Goal: Task Accomplishment & Management: Manage account settings

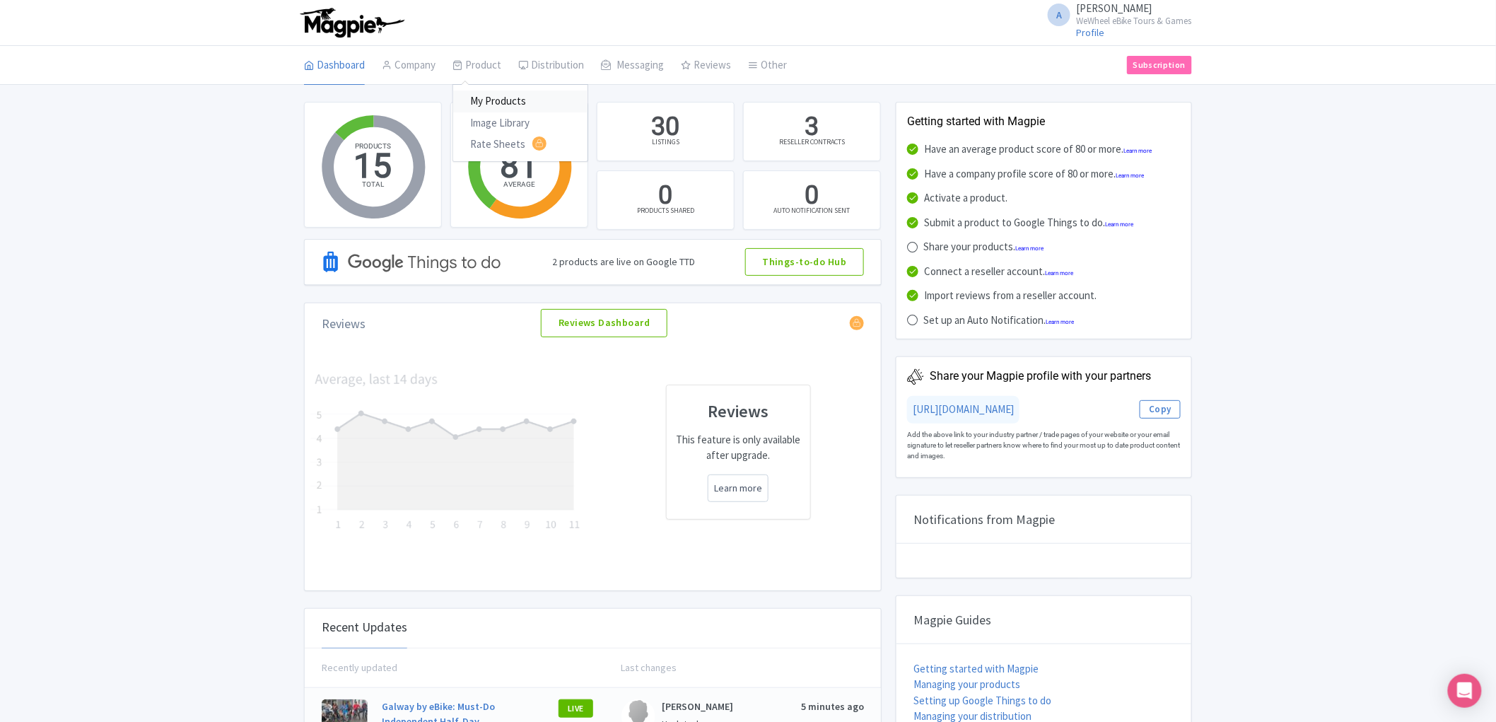
click at [505, 100] on link "My Products" at bounding box center [520, 102] width 134 height 22
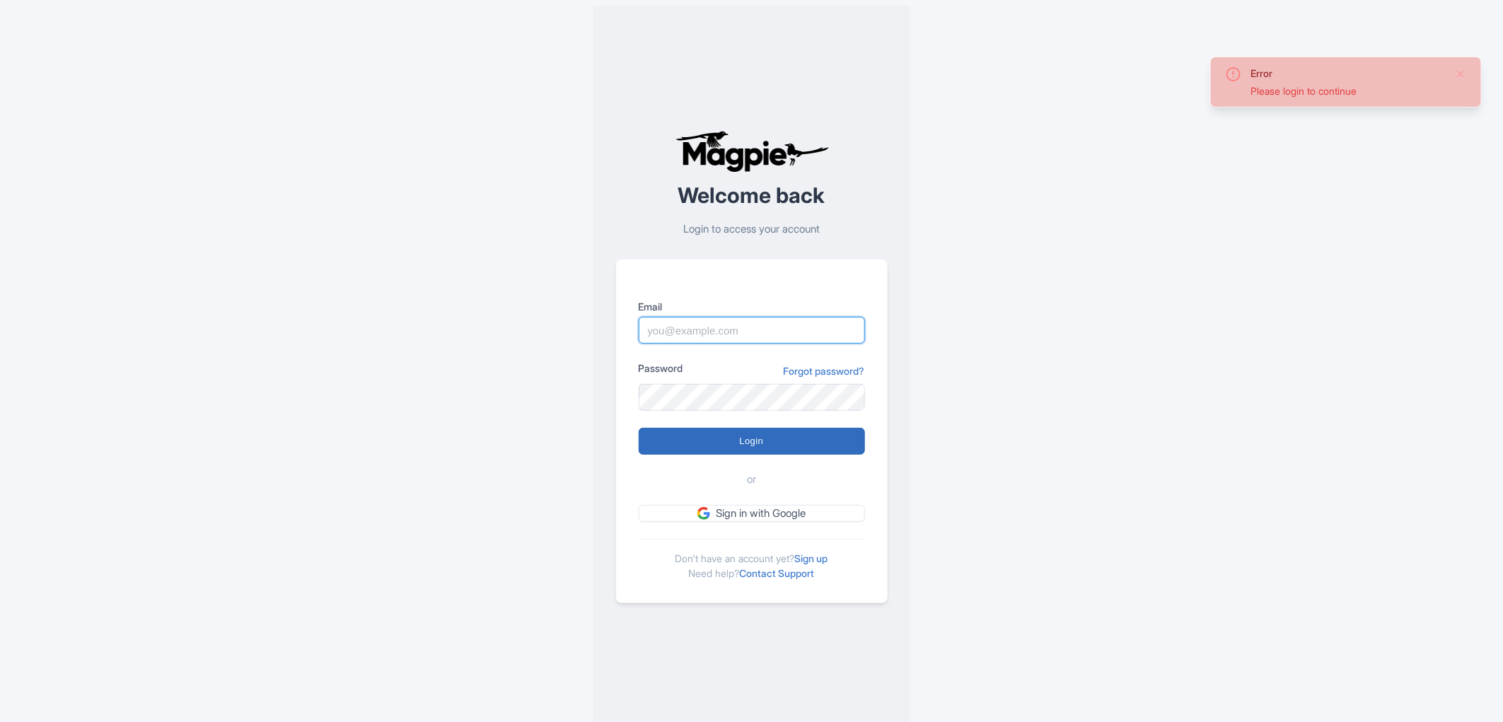
type input "alex.clements@wewheel.com"
click at [797, 434] on input "Login" at bounding box center [751, 441] width 226 height 27
type input "Logging in..."
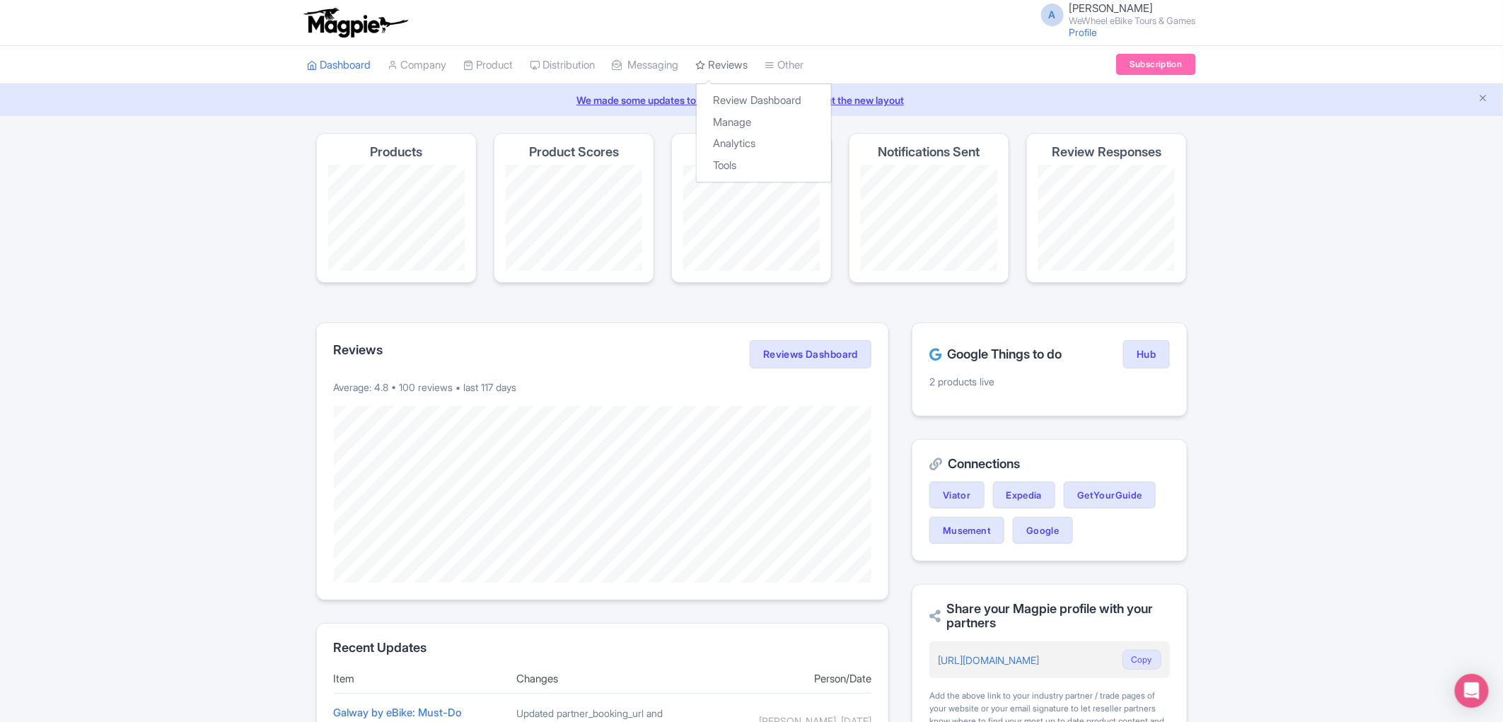
click at [740, 67] on link "Reviews" at bounding box center [722, 65] width 52 height 39
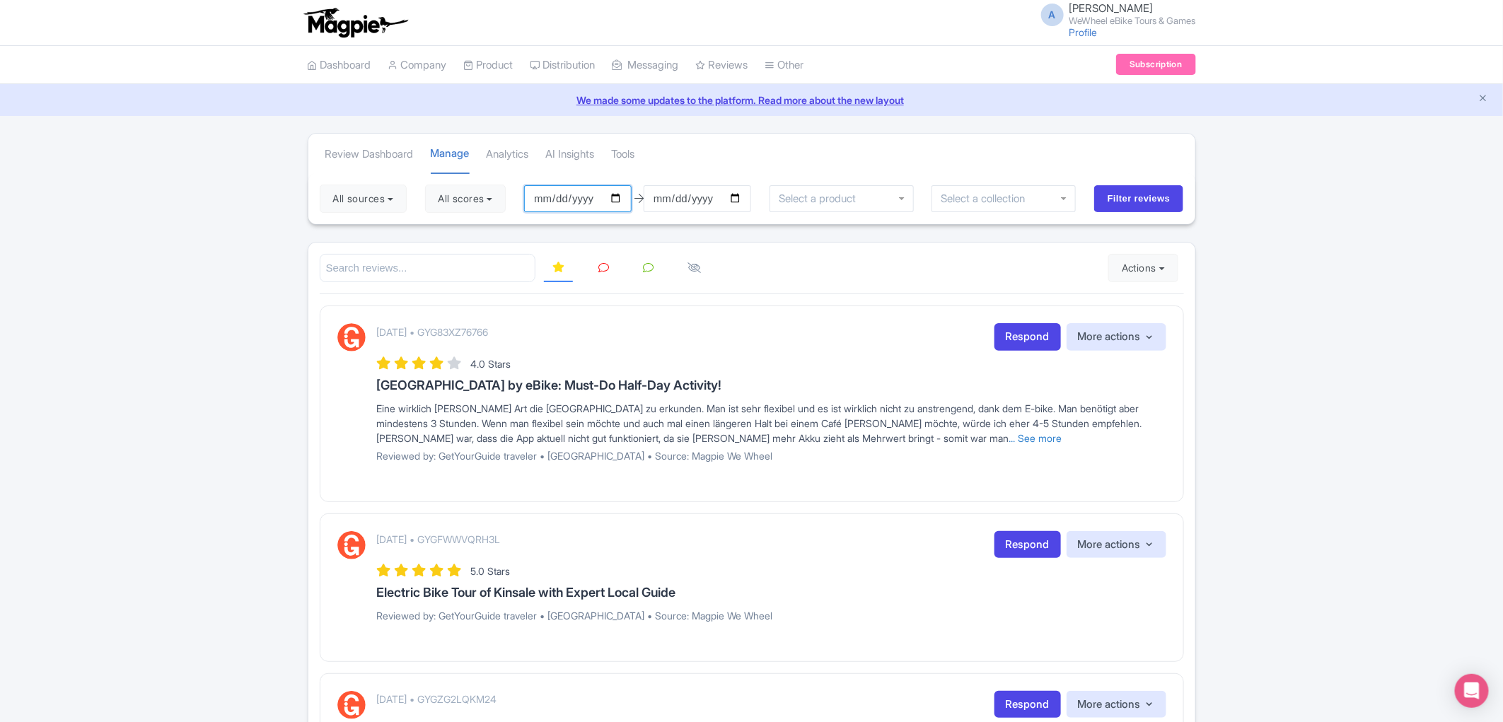
click at [619, 202] on input "[DATE]" at bounding box center [577, 198] width 107 height 27
type input "2025-01-14"
drag, startPoint x: 822, startPoint y: 144, endPoint x: 909, endPoint y: 154, distance: 86.8
click at [823, 144] on div "Review Dashboard Manage Analytics AI Insights Tools" at bounding box center [751, 154] width 887 height 40
click at [1142, 197] on input "Filter reviews" at bounding box center [1139, 198] width 90 height 27
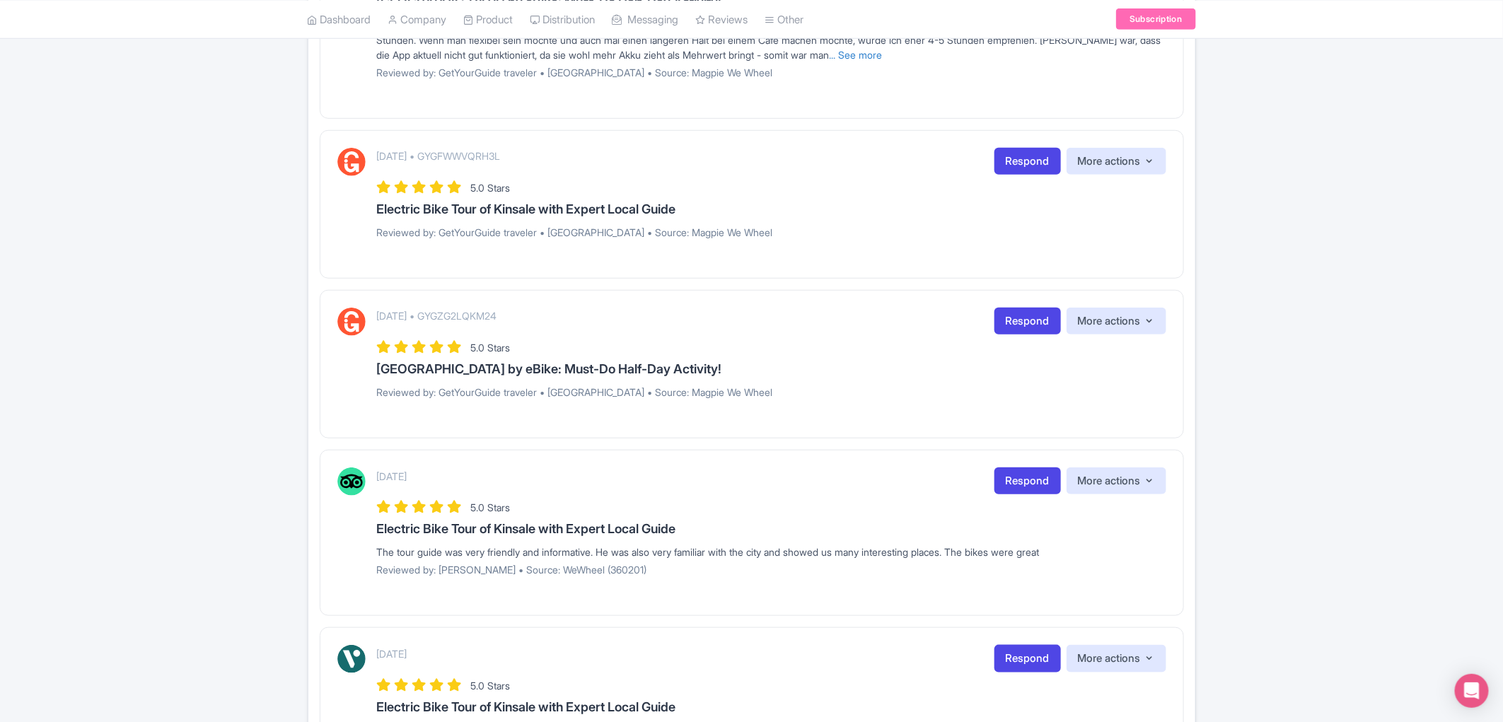
scroll to position [78, 0]
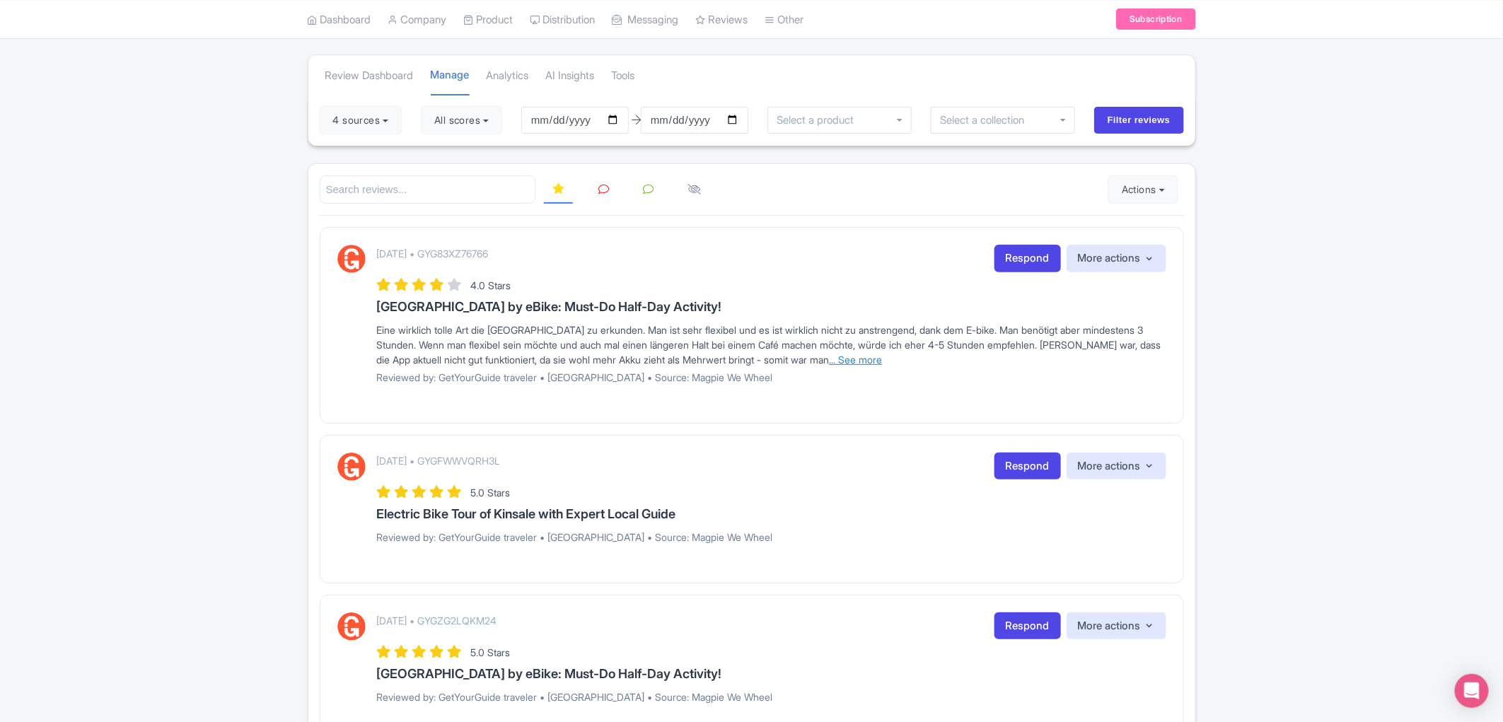
click at [882, 358] on link "... See more" at bounding box center [855, 360] width 53 height 12
click at [1116, 366] on link "... See less" at bounding box center [1139, 360] width 47 height 12
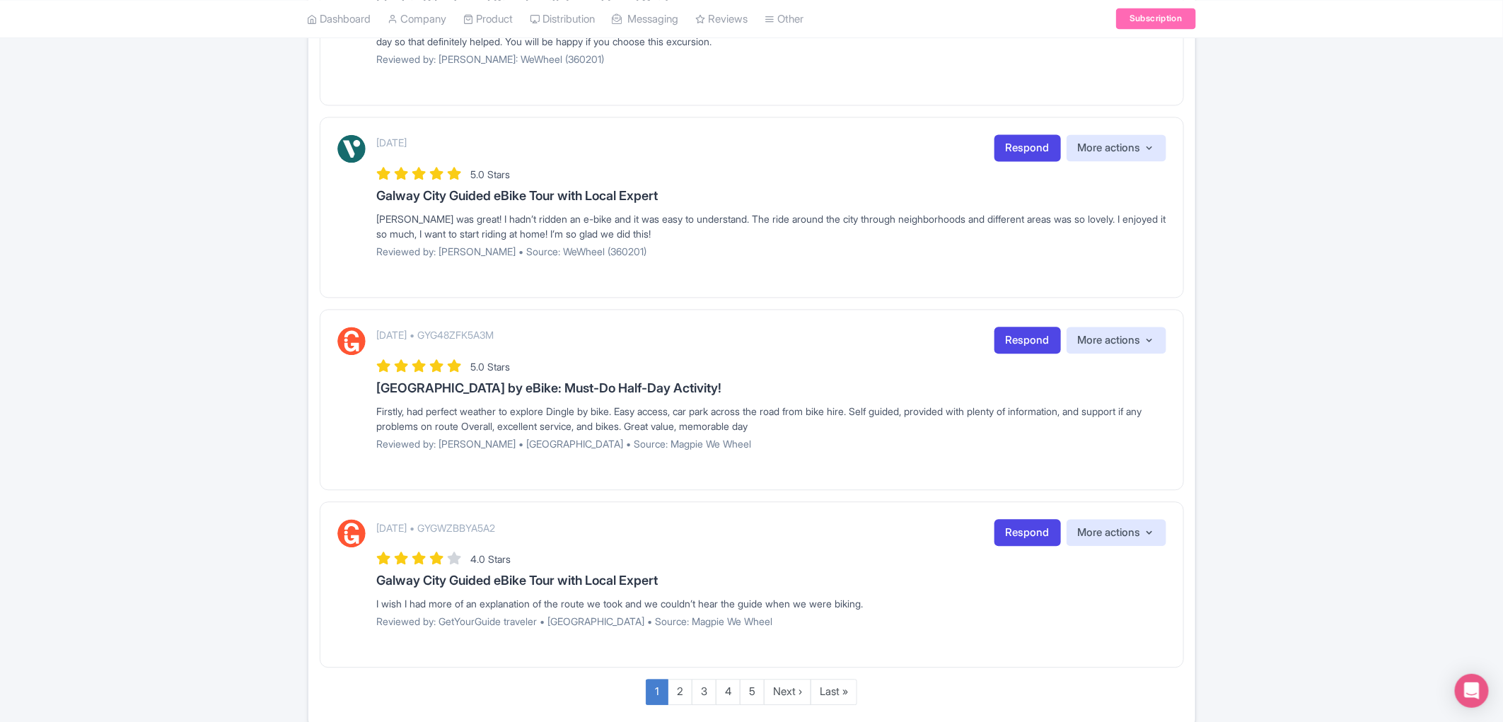
scroll to position [1522, 0]
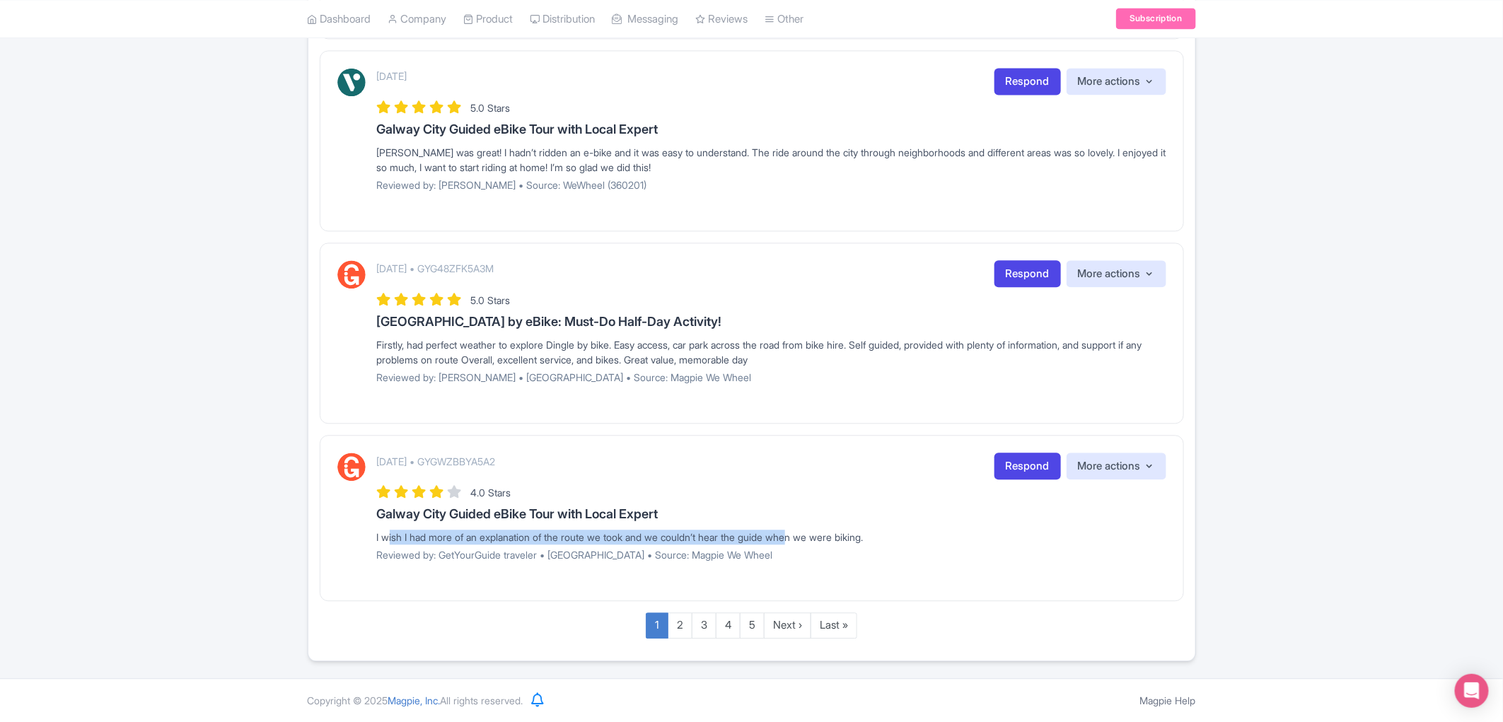
drag, startPoint x: 383, startPoint y: 537, endPoint x: 800, endPoint y: 529, distance: 417.3
click at [800, 530] on div "I wish I had more of an explanation of the route we took and we couldn’t hear t…" at bounding box center [771, 537] width 789 height 15
click at [806, 536] on div "I wish I had more of an explanation of the route we took and we couldn’t hear t…" at bounding box center [771, 537] width 789 height 15
click at [772, 622] on link "Next ›" at bounding box center [787, 625] width 47 height 26
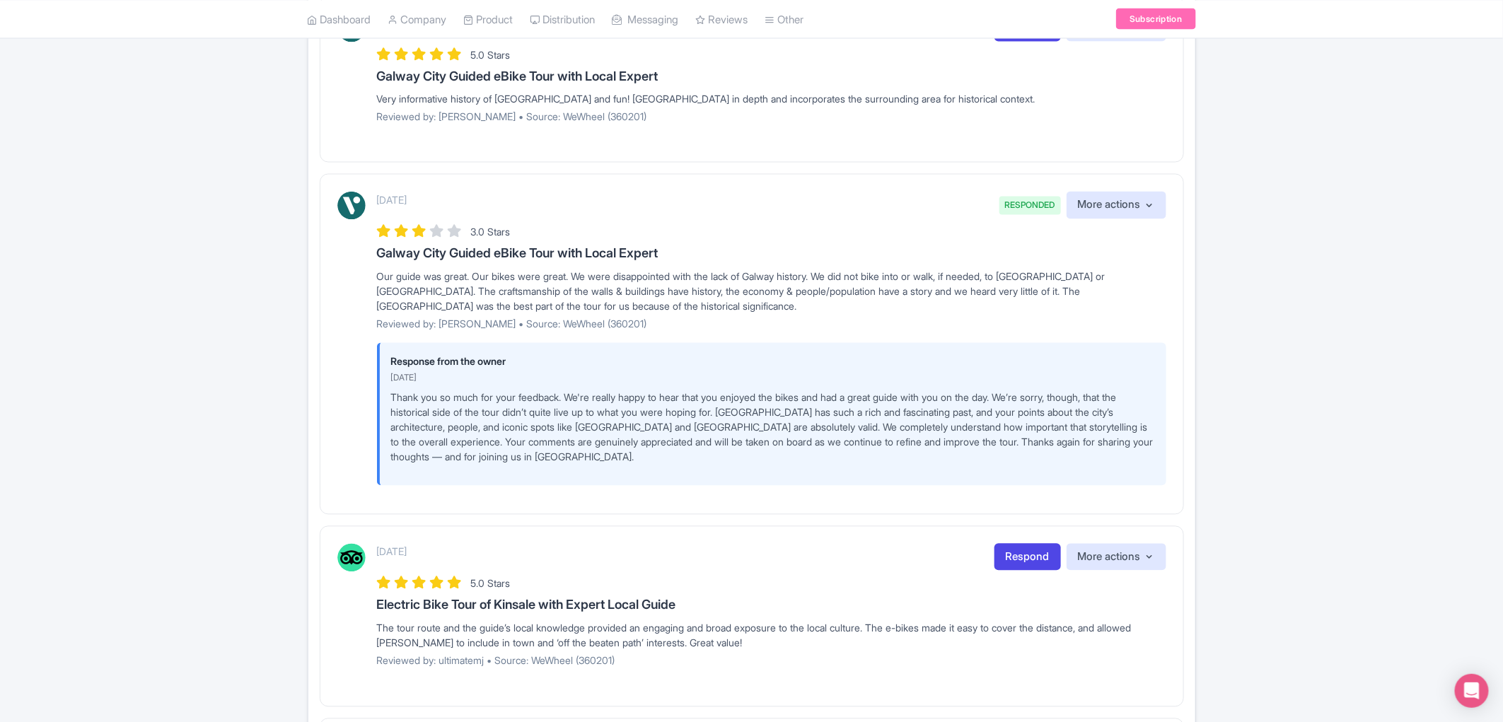
scroll to position [1237, 0]
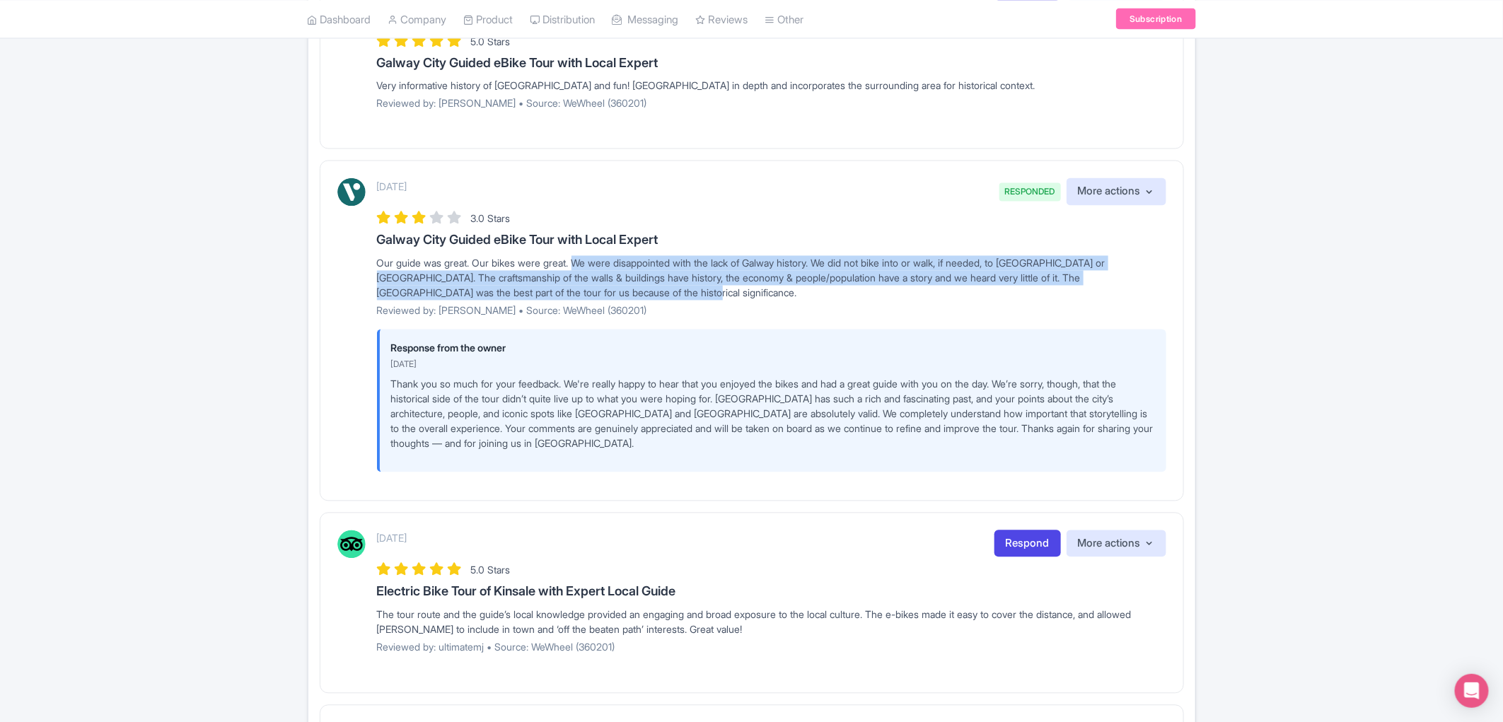
drag, startPoint x: 578, startPoint y: 252, endPoint x: 986, endPoint y: 286, distance: 408.7
click at [986, 286] on div "Our guide was great. Our bikes were great. We were disappointed with the lack o…" at bounding box center [771, 278] width 789 height 45
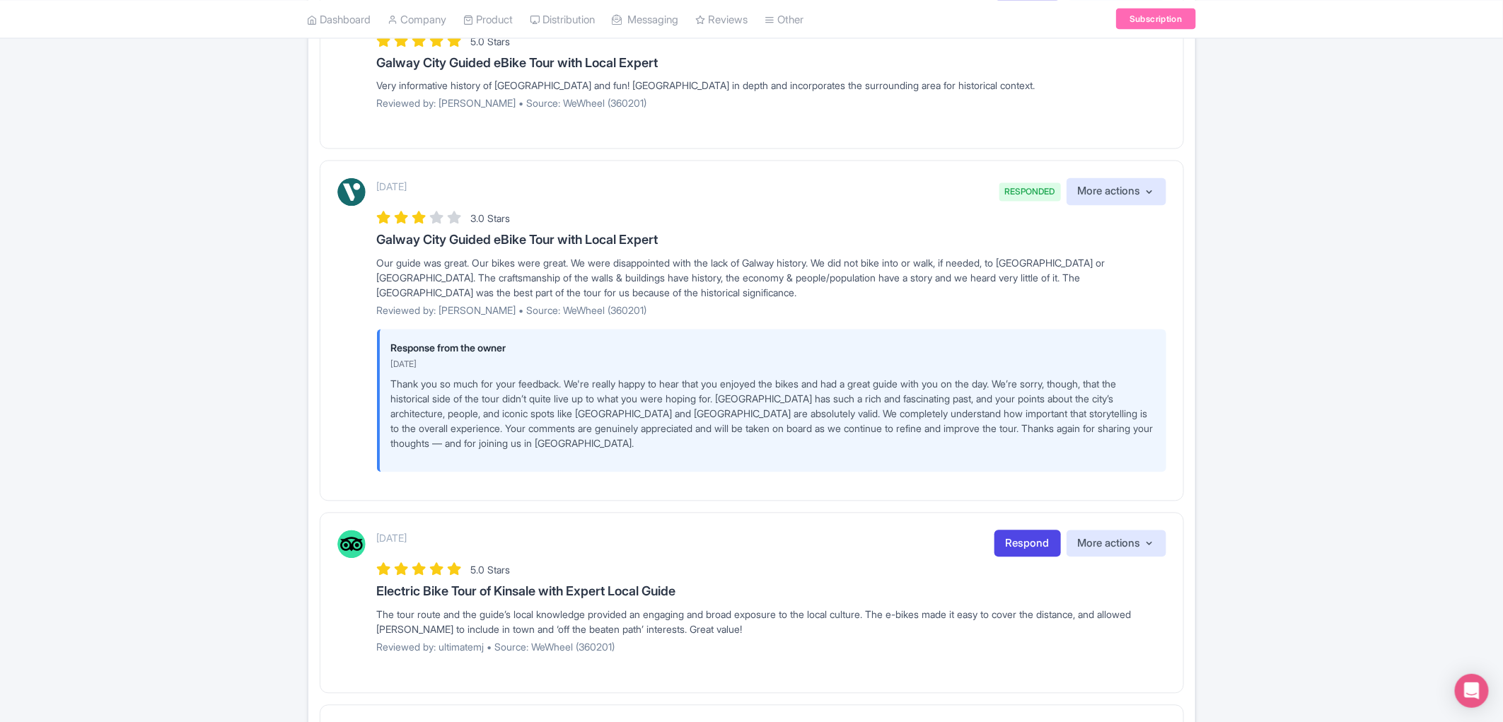
click at [899, 377] on p "Thank you so much for your feedback. We're really happy to hear that you enjoye…" at bounding box center [773, 414] width 764 height 74
drag, startPoint x: 514, startPoint y: 378, endPoint x: 609, endPoint y: 380, distance: 94.8
click at [609, 380] on p "Thank you so much for your feedback. We're really happy to hear that you enjoye…" at bounding box center [773, 414] width 764 height 74
click at [607, 415] on p "Thank you so much for your feedback. We're really happy to hear that you enjoye…" at bounding box center [773, 414] width 764 height 74
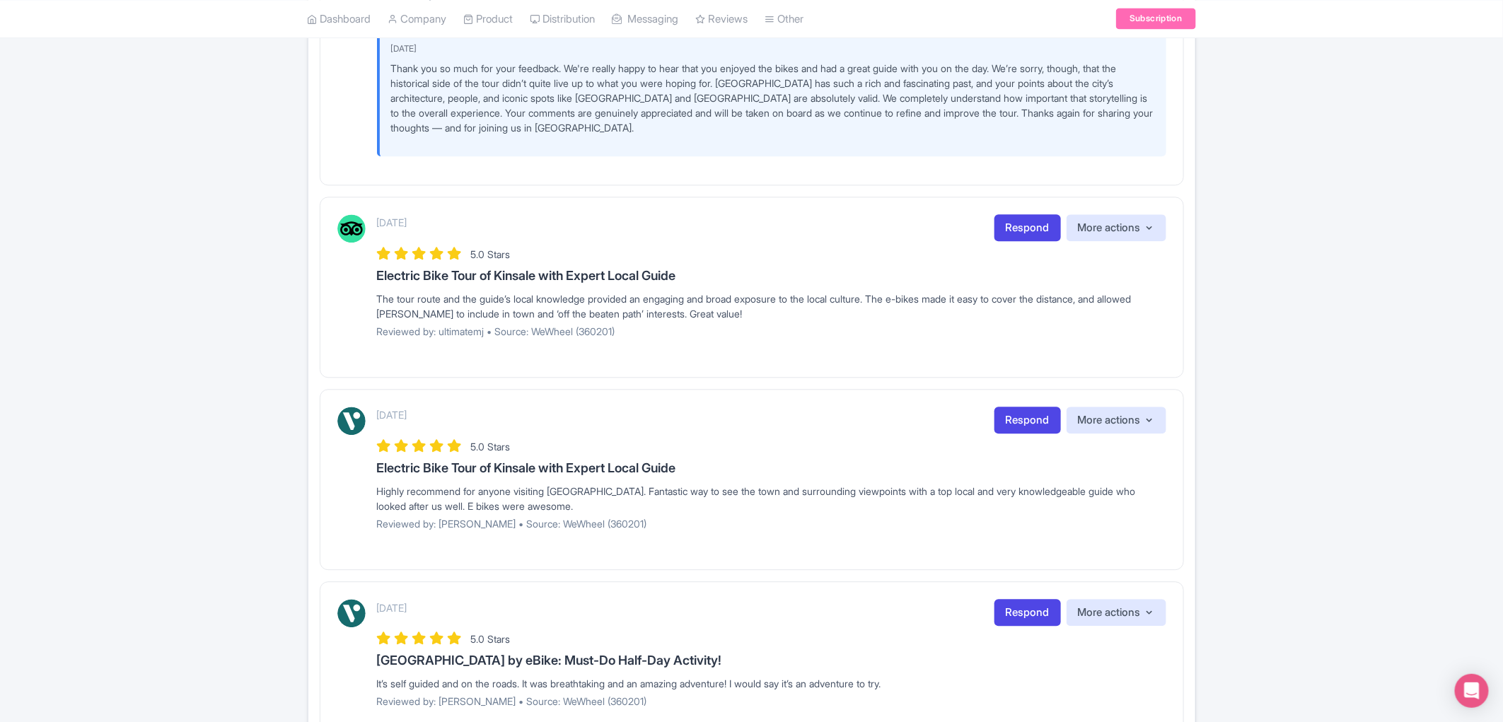
scroll to position [1686, 0]
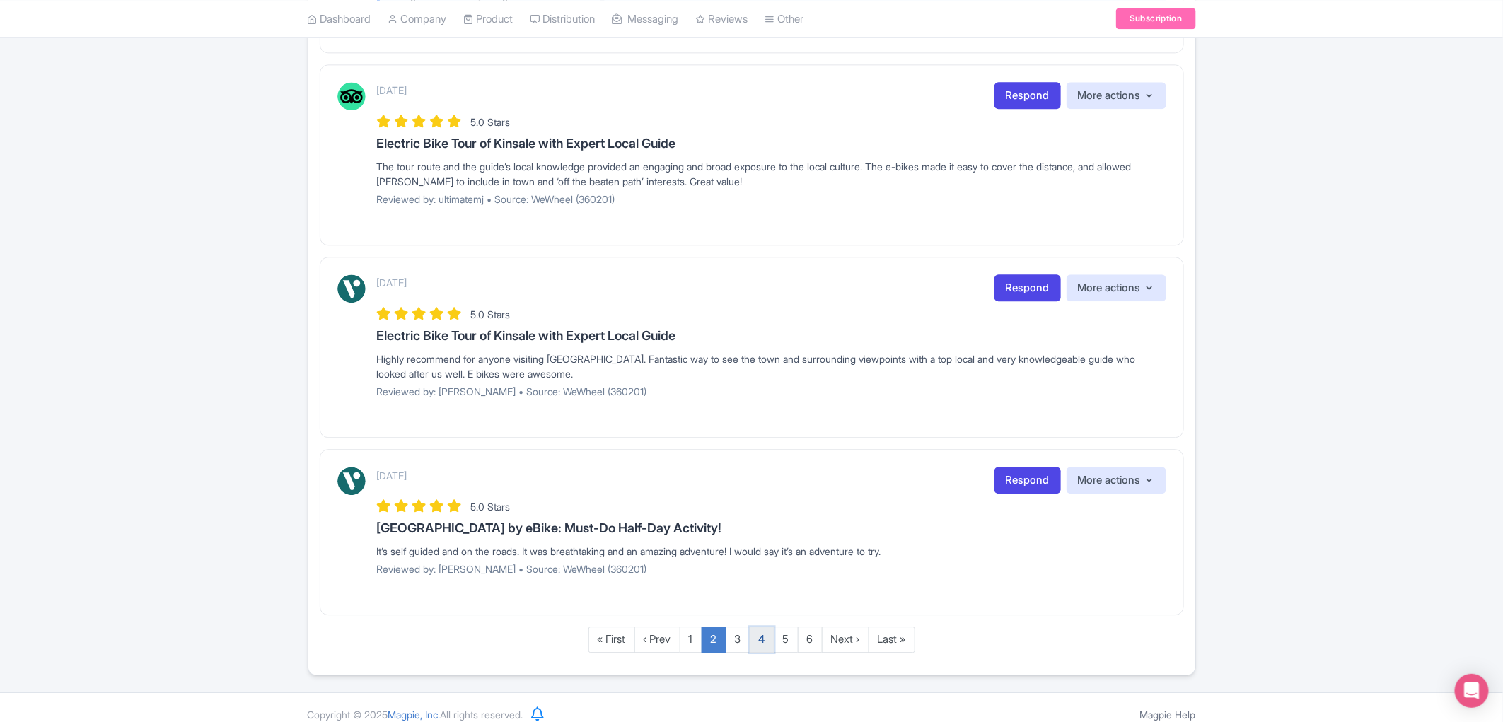
click at [754, 626] on link "4" at bounding box center [762, 639] width 25 height 26
click at [769, 626] on link "4" at bounding box center [762, 639] width 25 height 26
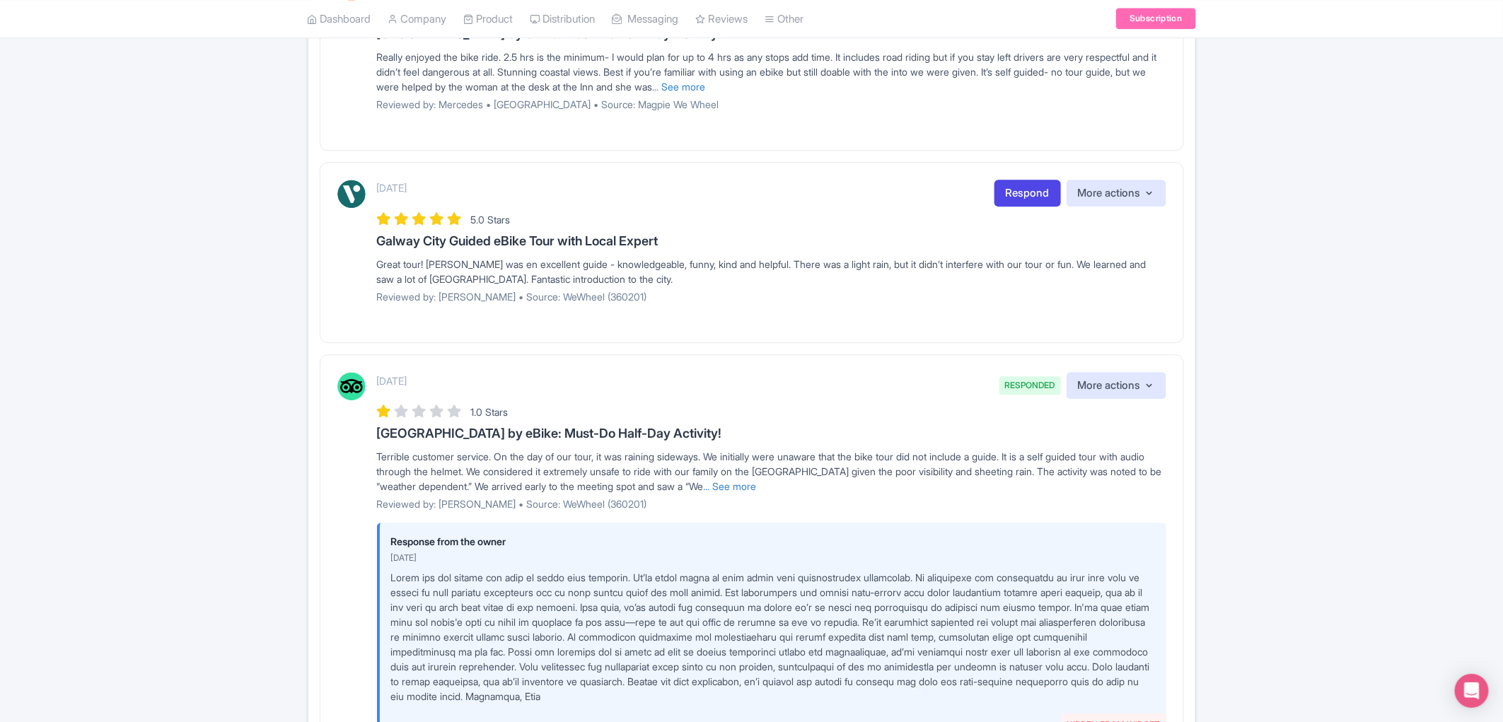
scroll to position [1867, 0]
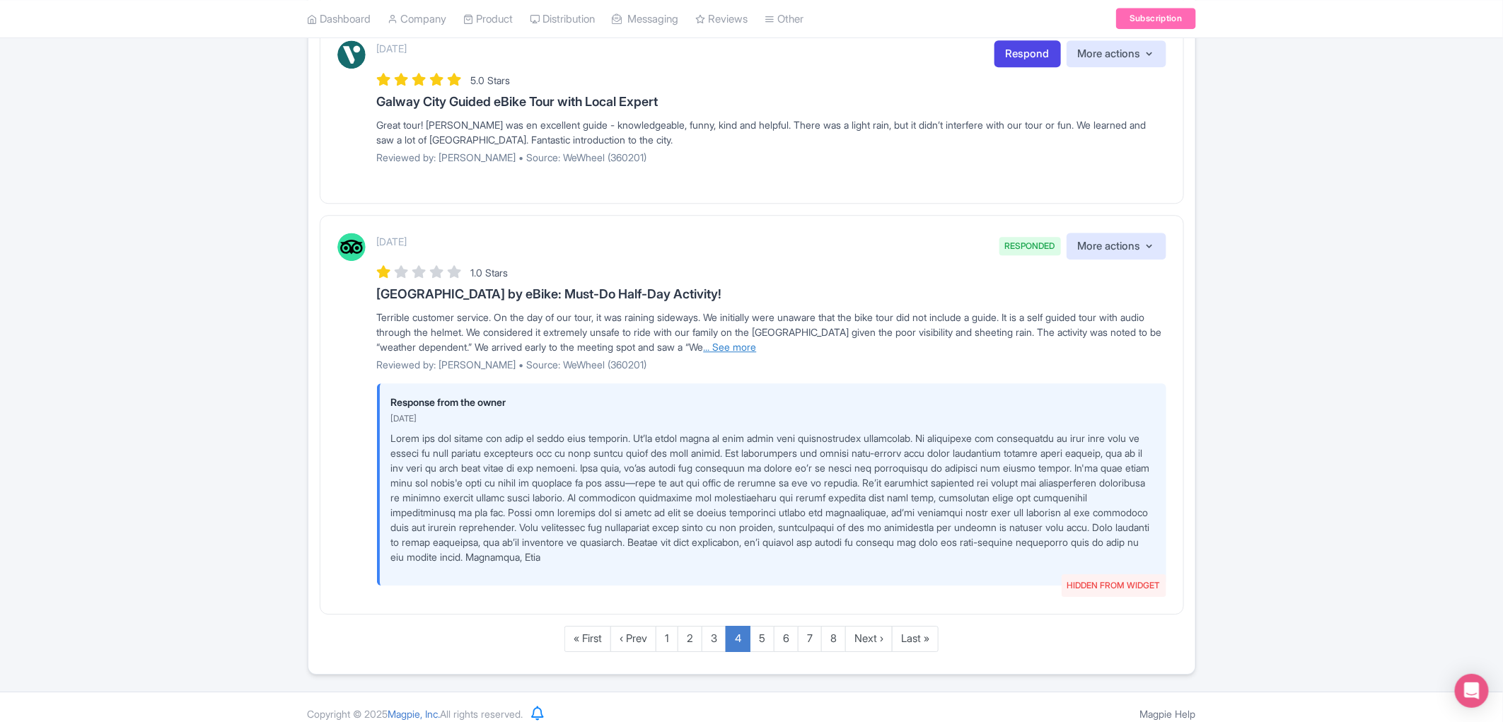
click at [757, 341] on link "... See more" at bounding box center [730, 347] width 53 height 12
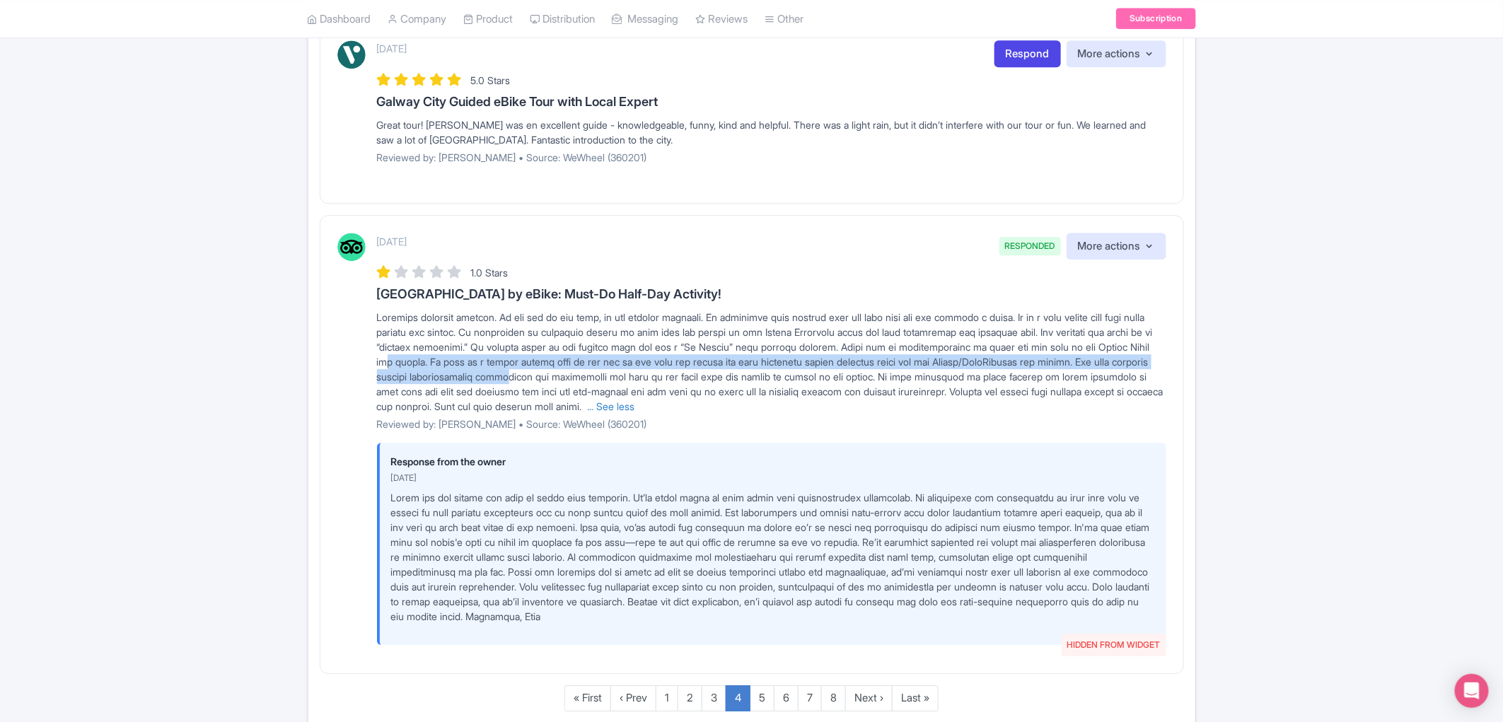
click at [647, 357] on span "... See less" at bounding box center [770, 361] width 786 height 101
click at [696, 354] on div "... See less" at bounding box center [771, 362] width 789 height 104
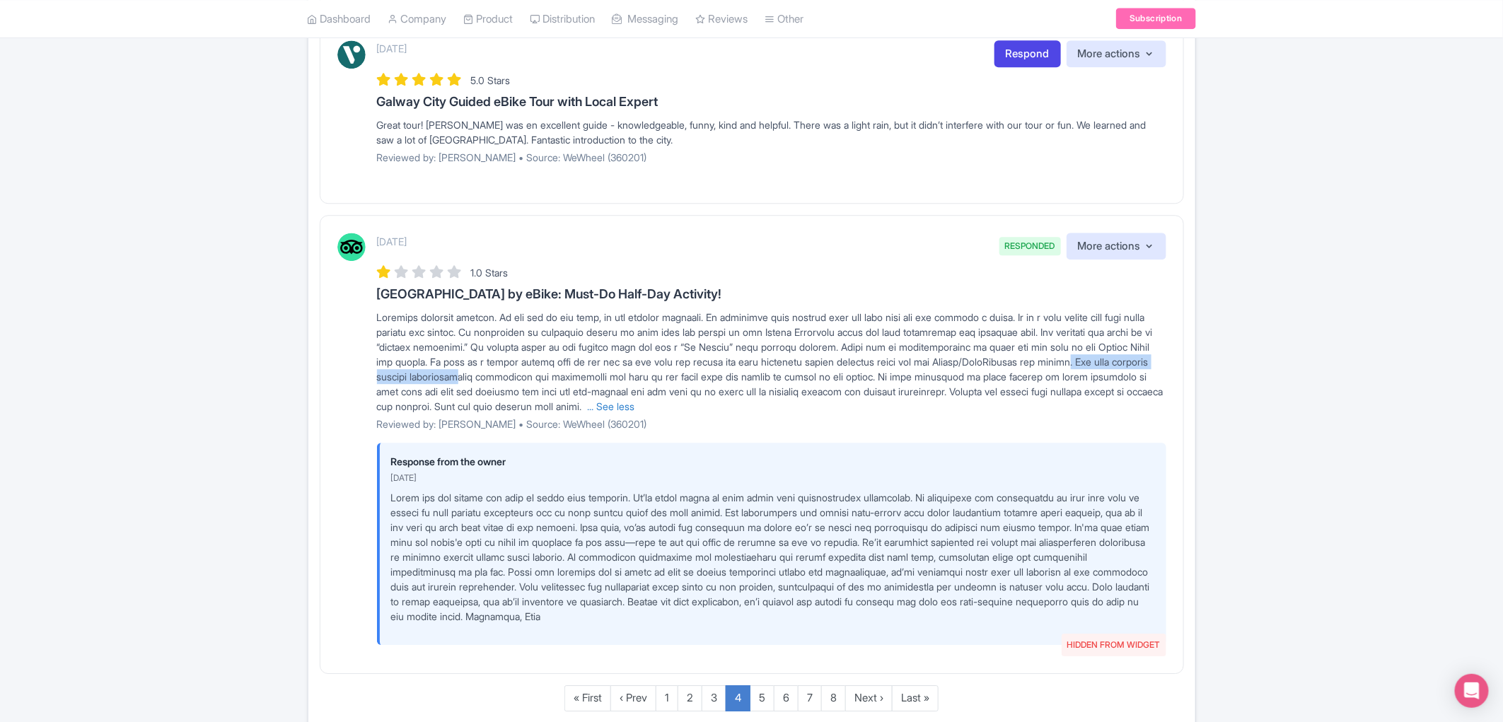
drag, startPoint x: 427, startPoint y: 358, endPoint x: 603, endPoint y: 366, distance: 176.2
click at [603, 366] on span "... See less" at bounding box center [770, 361] width 786 height 101
drag, startPoint x: 611, startPoint y: 369, endPoint x: 623, endPoint y: 368, distance: 12.0
click at [612, 369] on div "... See less" at bounding box center [771, 362] width 789 height 104
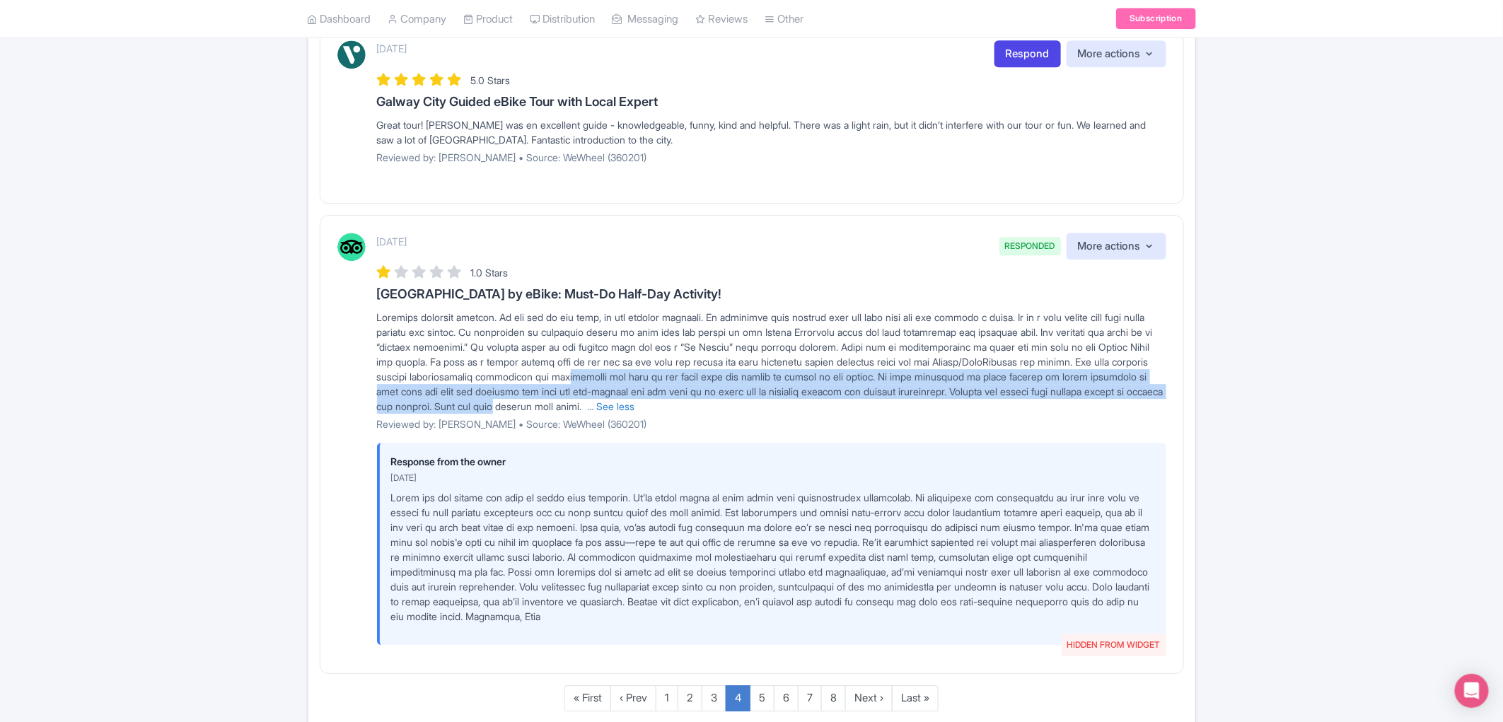
drag, startPoint x: 709, startPoint y: 358, endPoint x: 733, endPoint y: 390, distance: 40.0
click at [733, 390] on span "... See less" at bounding box center [770, 361] width 786 height 101
click at [561, 373] on span "... See less" at bounding box center [770, 361] width 786 height 101
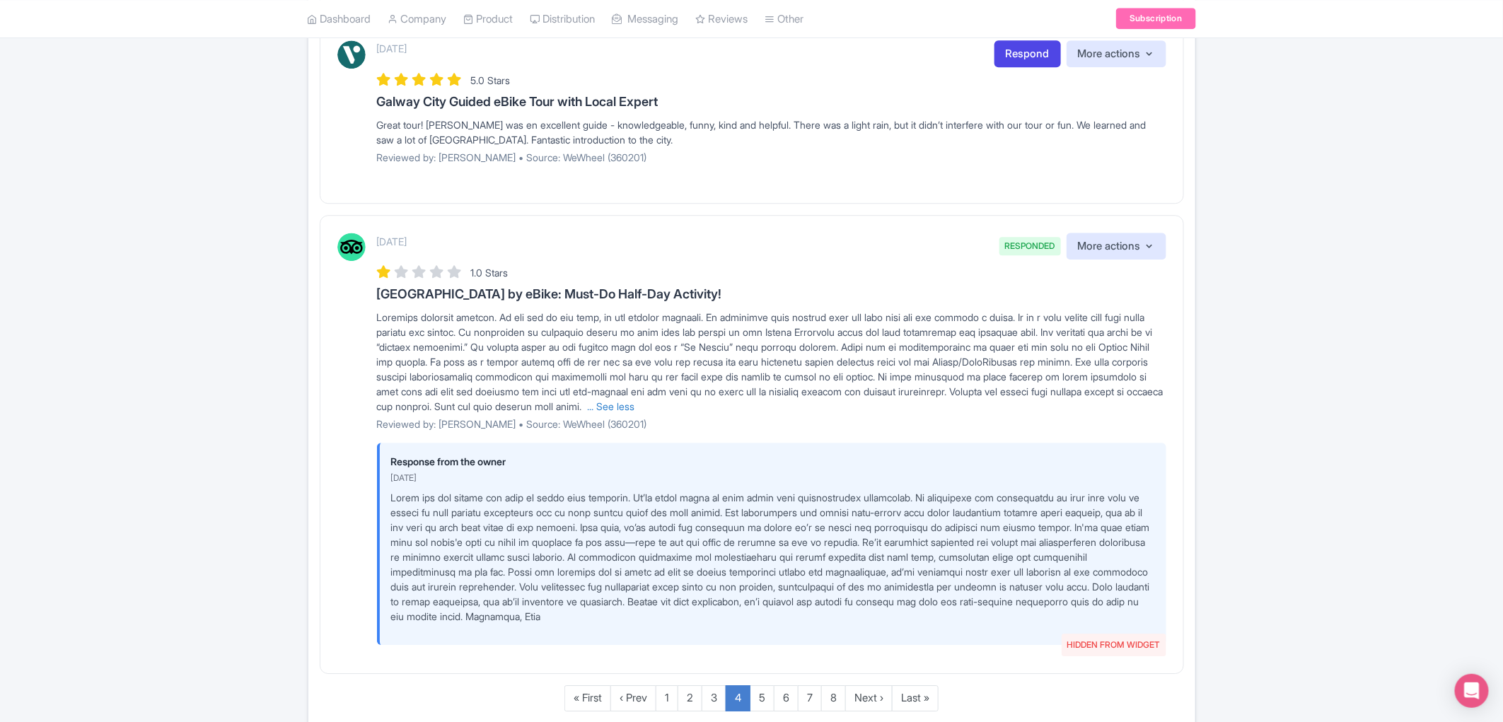
drag, startPoint x: 600, startPoint y: 370, endPoint x: 609, endPoint y: 370, distance: 9.2
click at [602, 370] on div "... See less" at bounding box center [771, 362] width 789 height 104
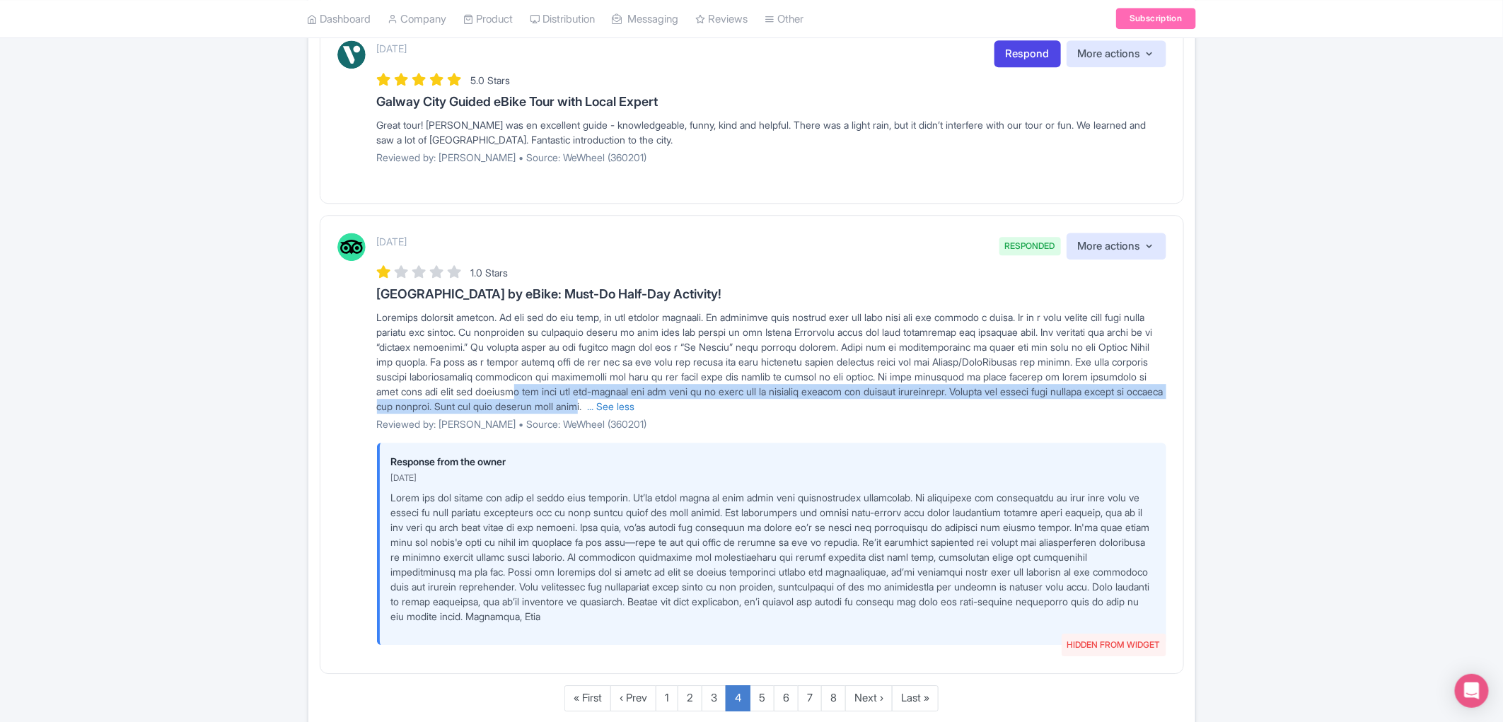
drag, startPoint x: 670, startPoint y: 376, endPoint x: 822, endPoint y: 394, distance: 152.3
click at [822, 394] on span "... See less" at bounding box center [770, 361] width 786 height 101
click at [817, 387] on span "... See less" at bounding box center [770, 361] width 786 height 101
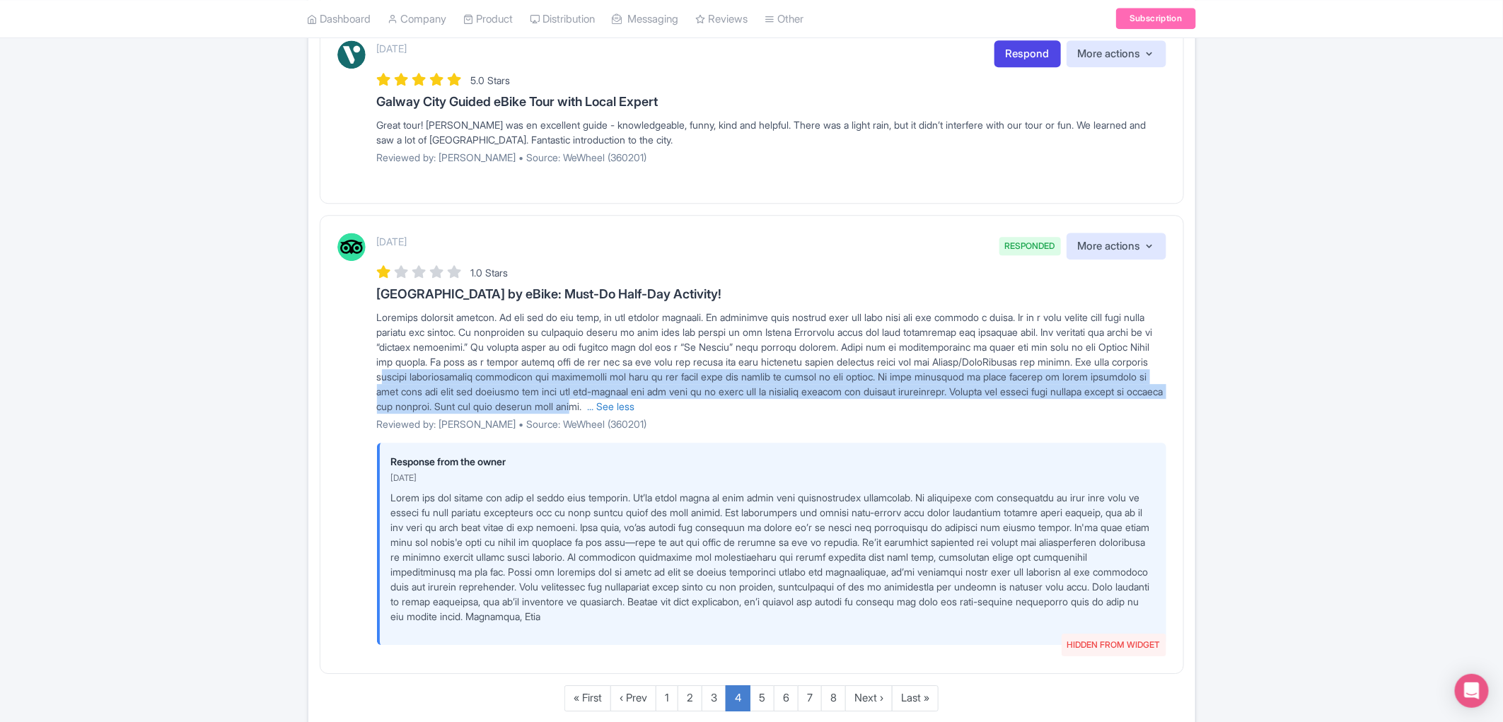
drag, startPoint x: 818, startPoint y: 390, endPoint x: 520, endPoint y: 356, distance: 300.3
click at [520, 356] on span "... See less" at bounding box center [770, 361] width 786 height 101
click at [542, 368] on div "... See less" at bounding box center [771, 362] width 789 height 104
drag, startPoint x: 566, startPoint y: 380, endPoint x: 576, endPoint y: 382, distance: 9.4
click at [567, 380] on span "... See less" at bounding box center [770, 361] width 786 height 101
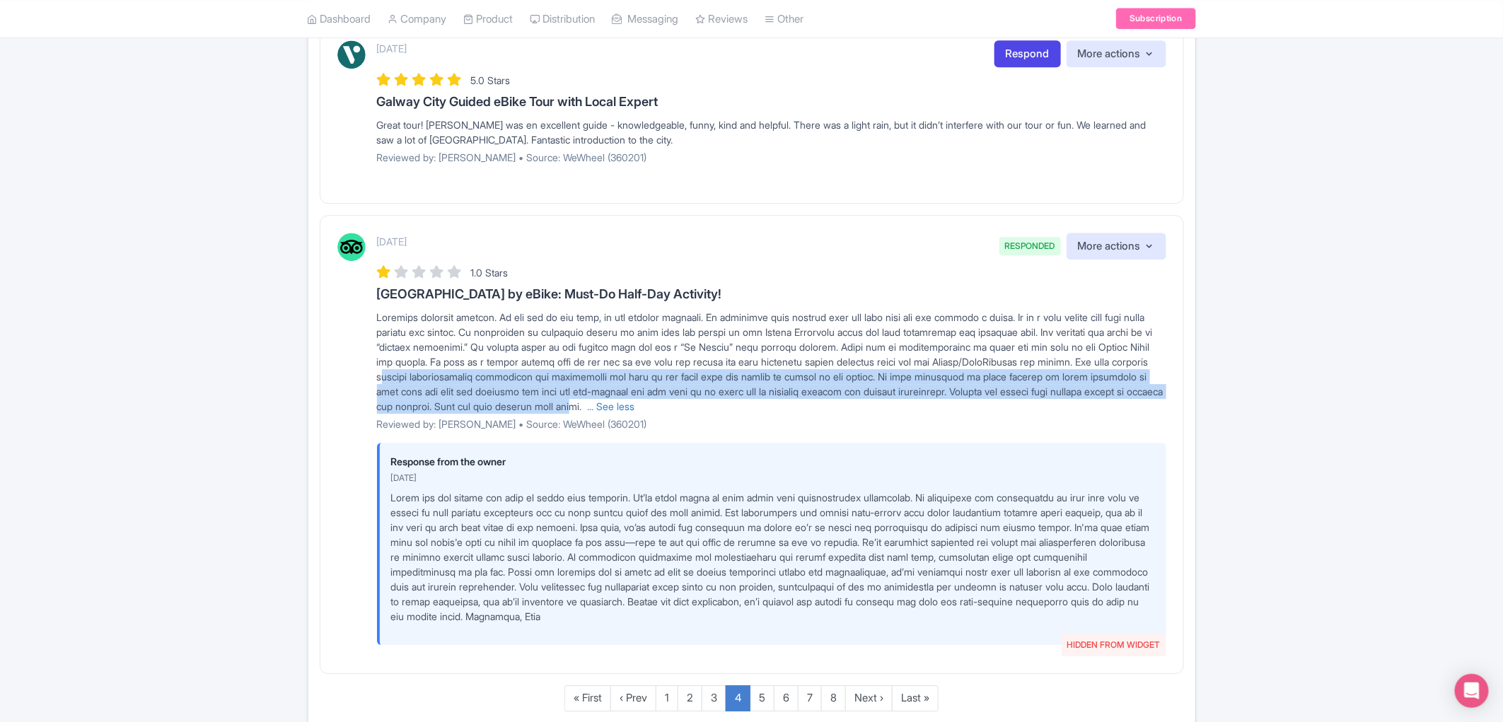
click at [661, 390] on span "... See less" at bounding box center [770, 361] width 786 height 101
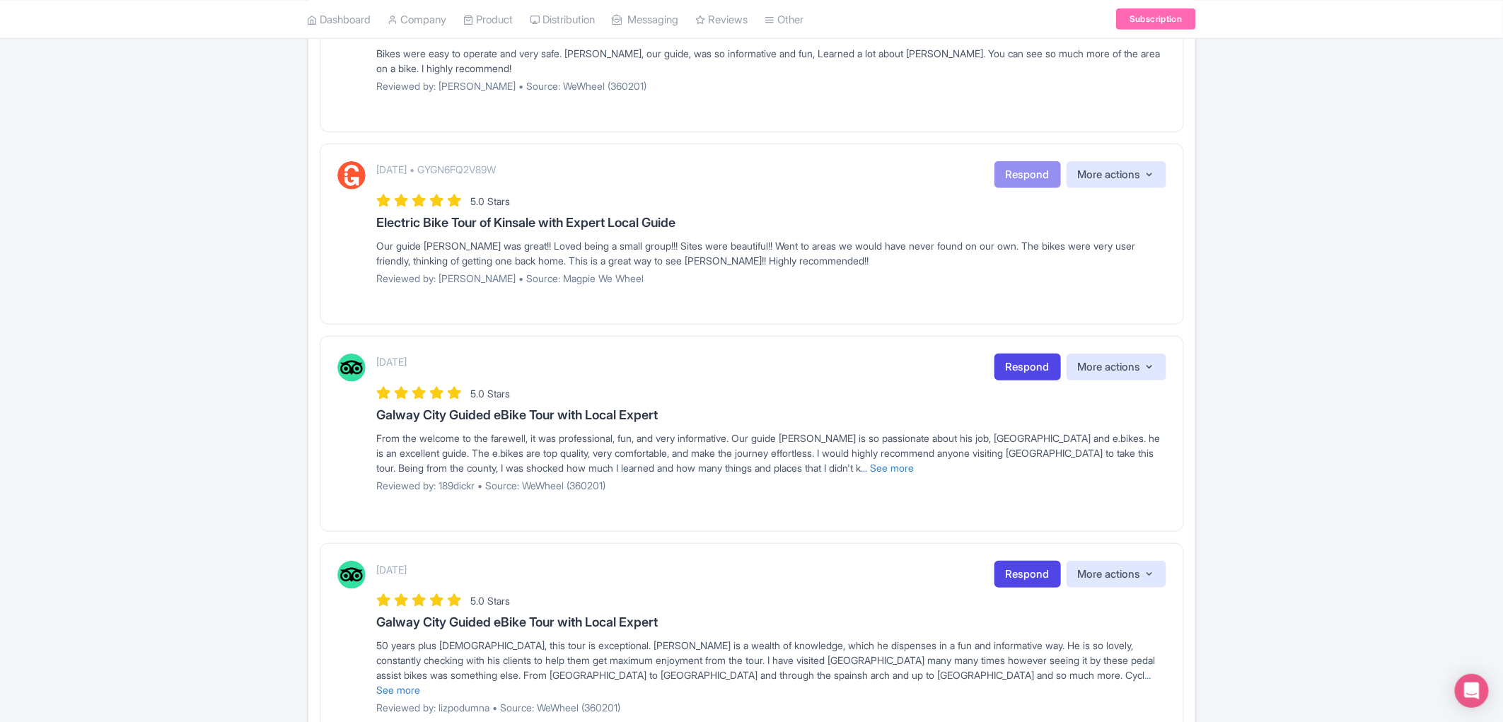
scroll to position [0, 0]
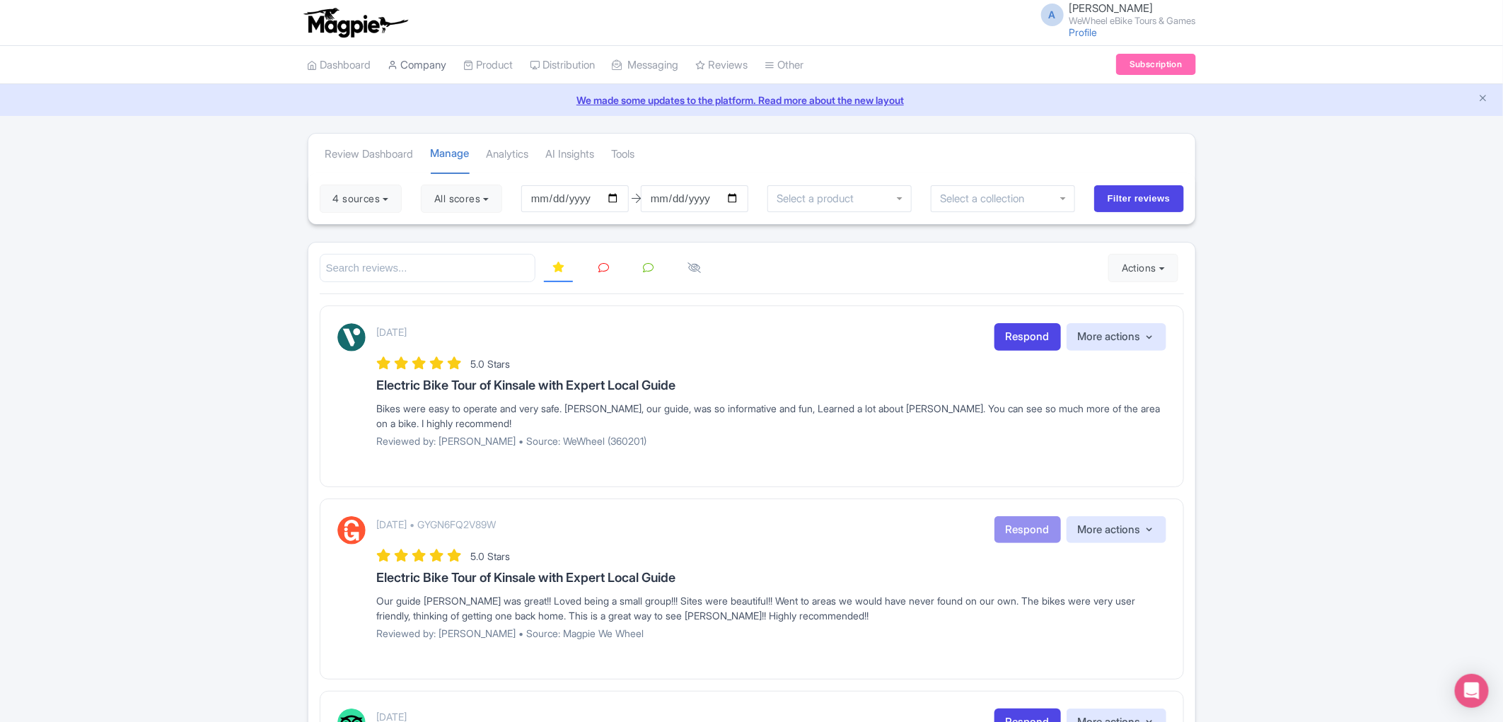
click at [427, 66] on link "Company" at bounding box center [417, 65] width 59 height 39
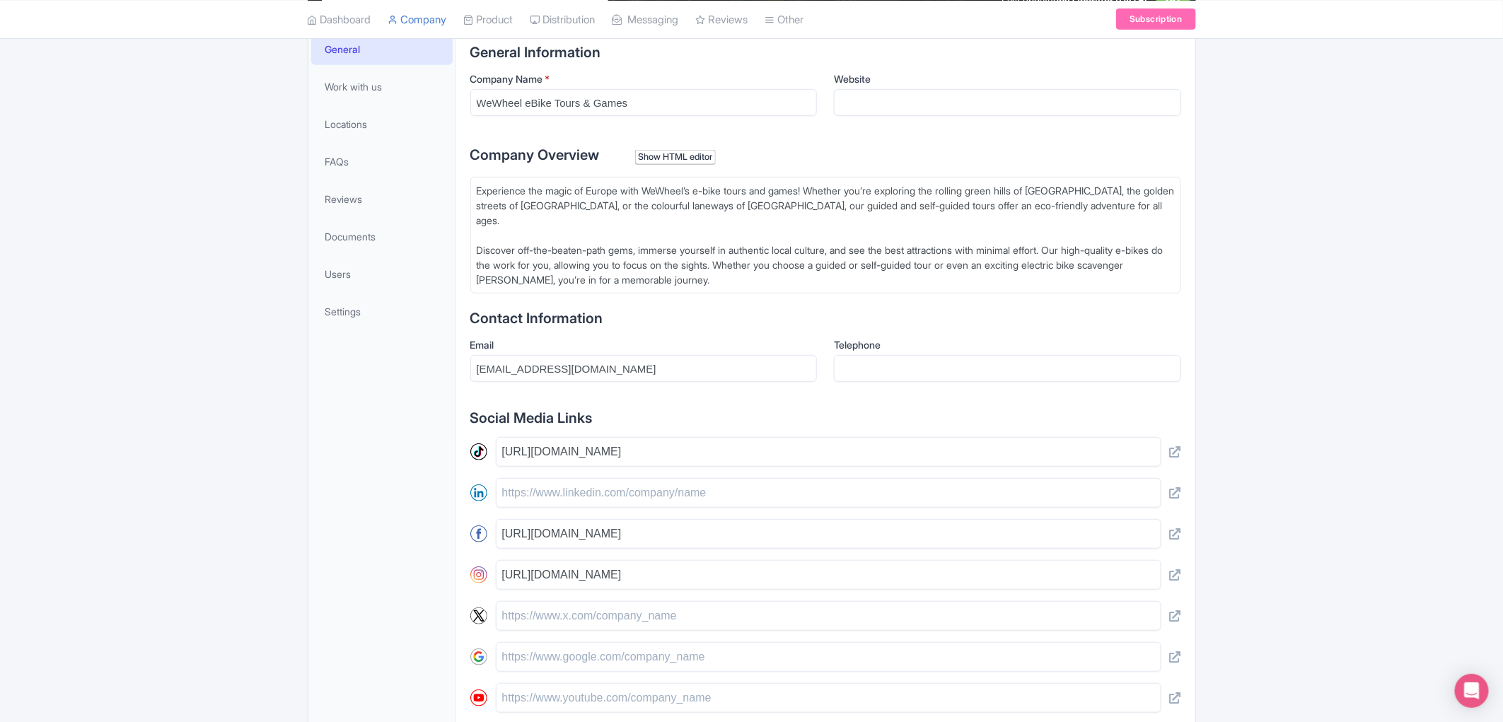
scroll to position [78, 0]
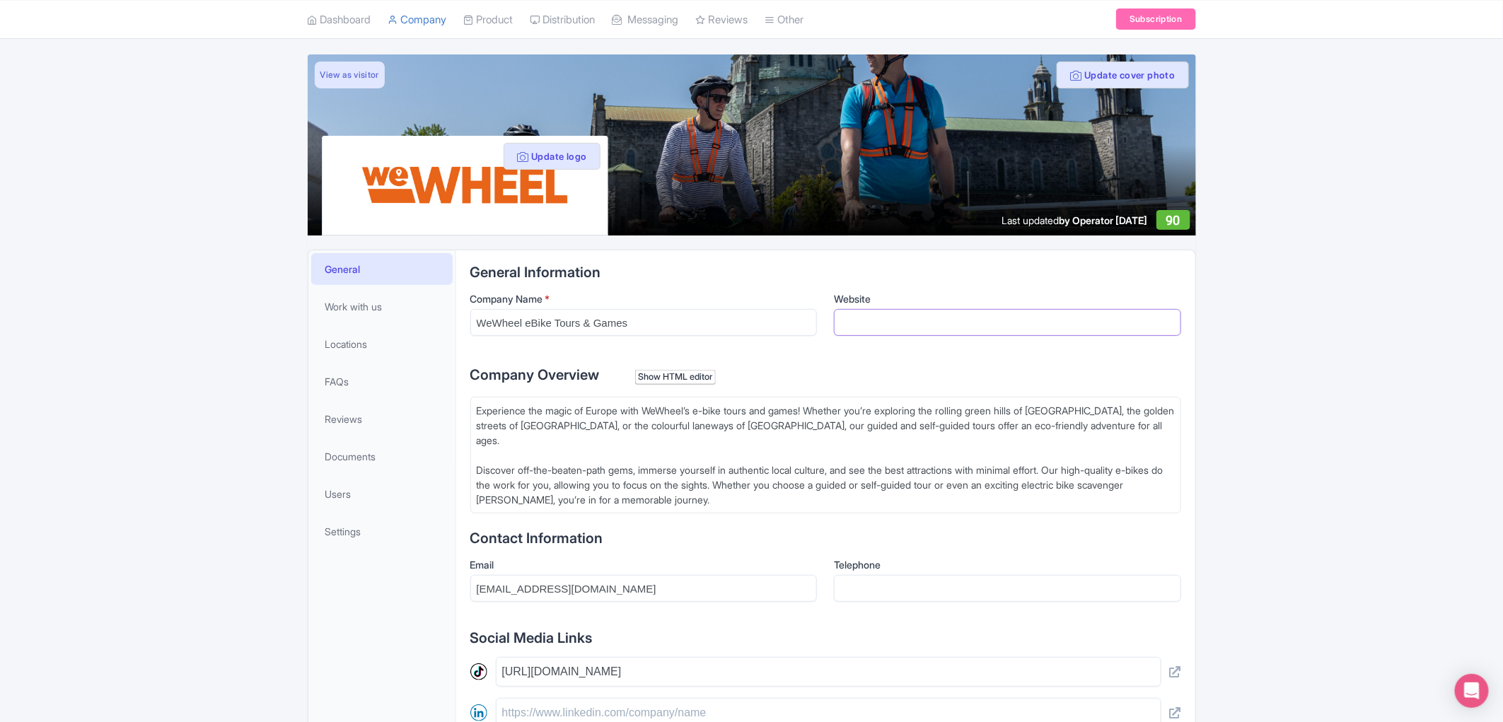
click at [906, 318] on input "Website" at bounding box center [1007, 322] width 347 height 27
type input "www.wewheel.com"
click at [1056, 62] on button "Update cover photo" at bounding box center [1122, 75] width 132 height 27
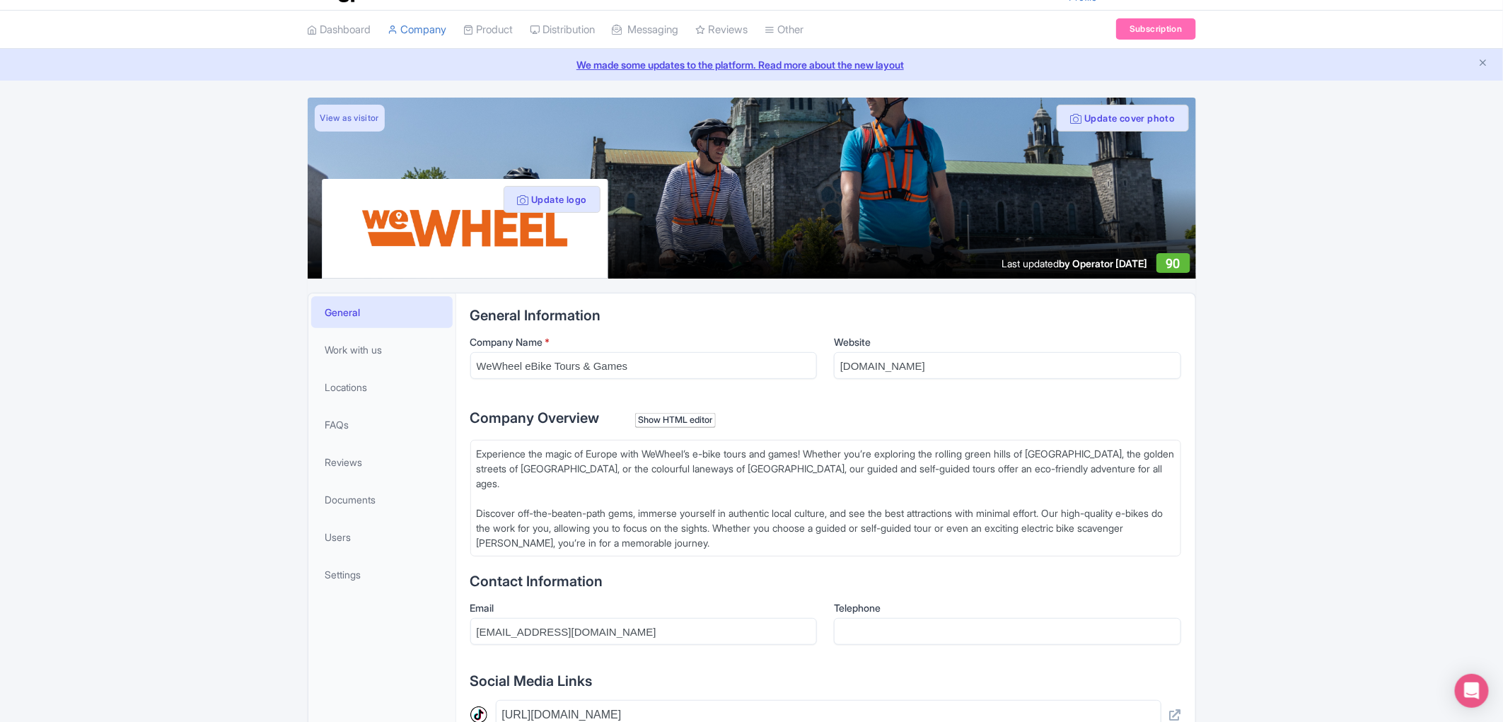
scroll to position [0, 0]
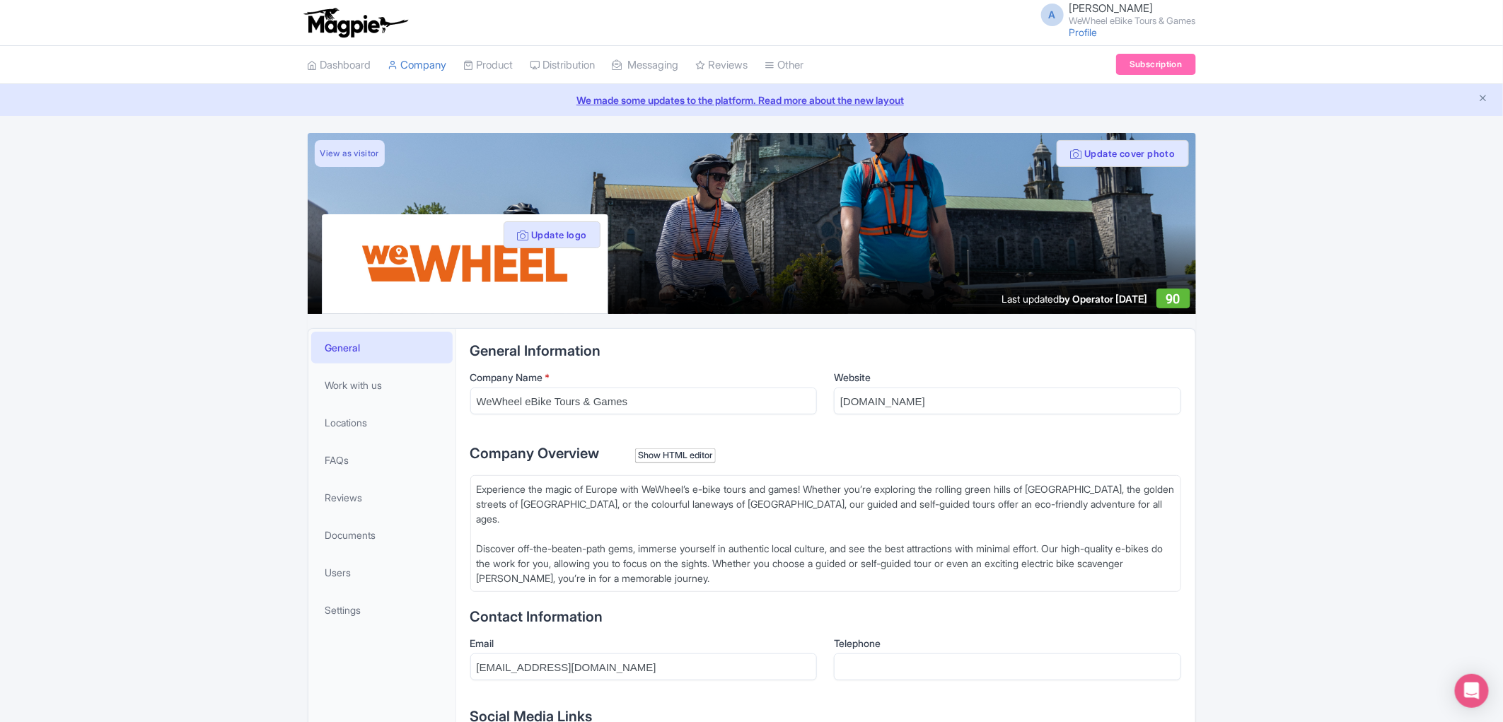
click at [1304, 416] on div "Update cover photo View as visitor Update logo Last updated by Operator Aug 06,…" at bounding box center [751, 633] width 1503 height 1000
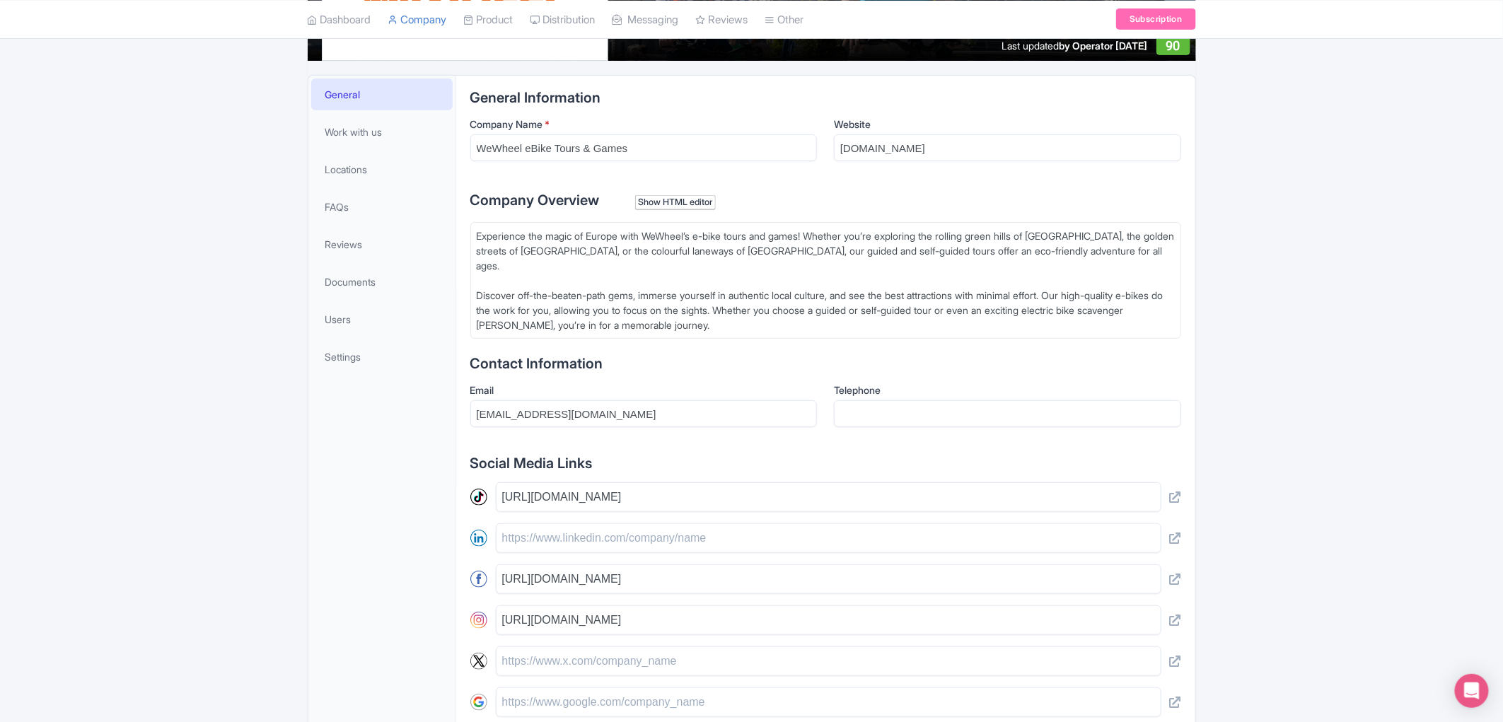
scroll to position [65, 0]
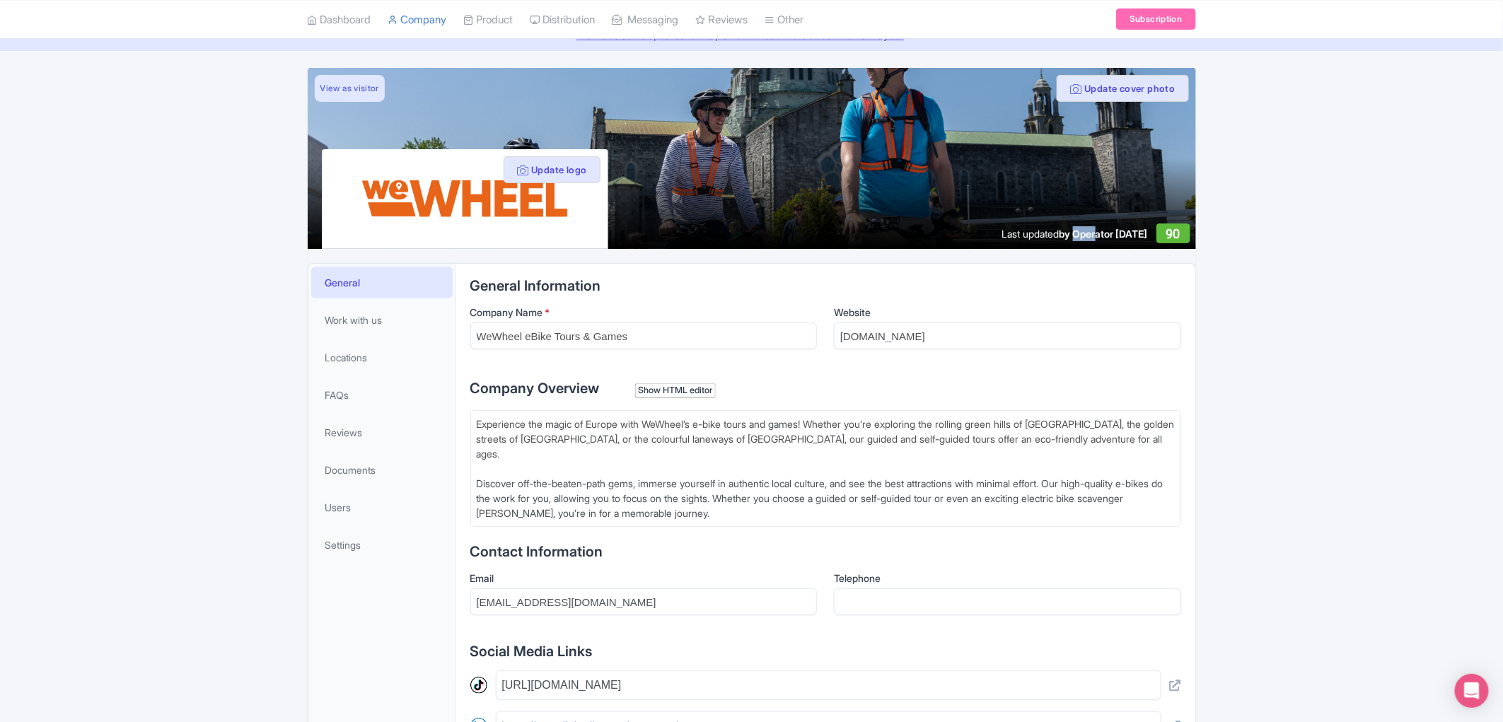
drag, startPoint x: 1029, startPoint y: 234, endPoint x: 1142, endPoint y: 266, distance: 117.5
click at [1057, 239] on div "Last updated by Operator Aug 06, 2025" at bounding box center [1075, 233] width 146 height 15
click at [1231, 321] on div "Update cover photo View as visitor Update logo Last updated by Operator Aug 06,…" at bounding box center [751, 568] width 1503 height 1000
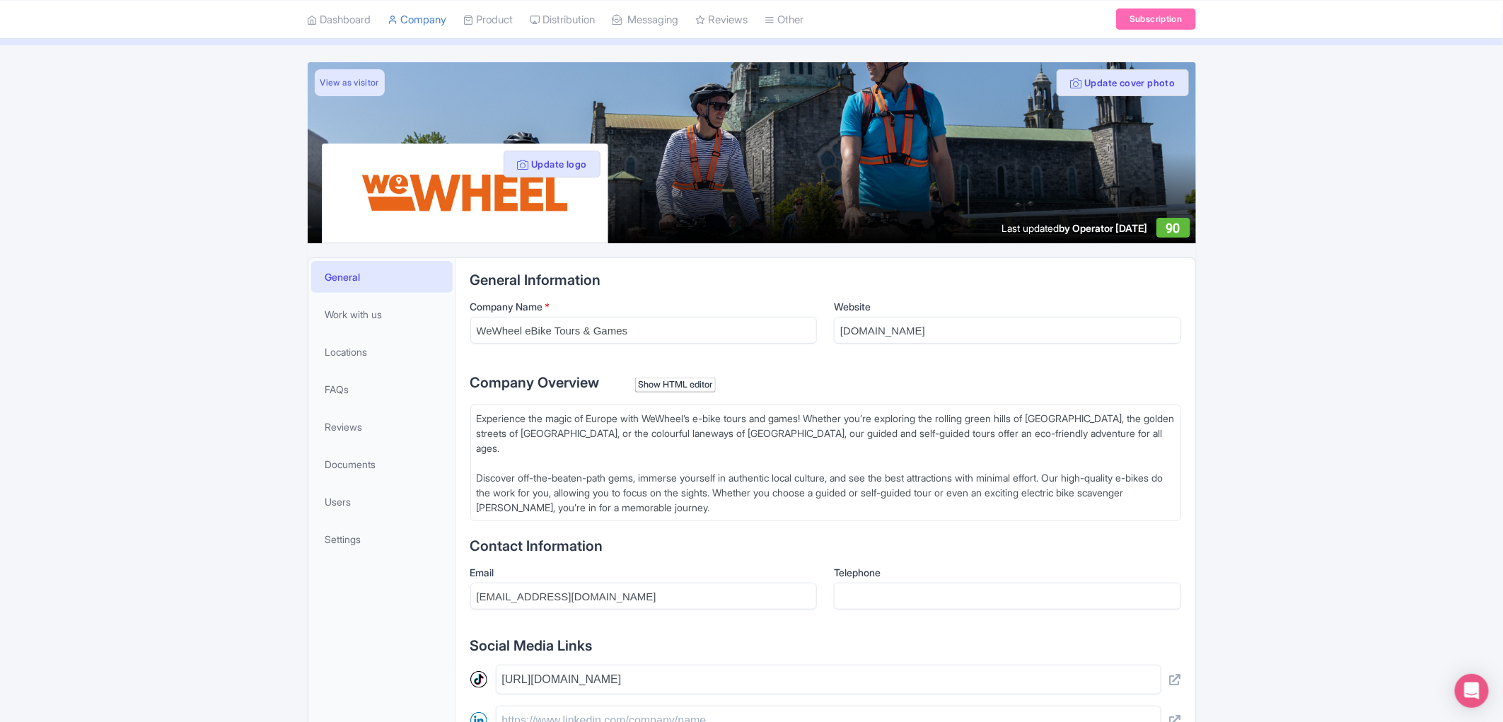
scroll to position [457, 0]
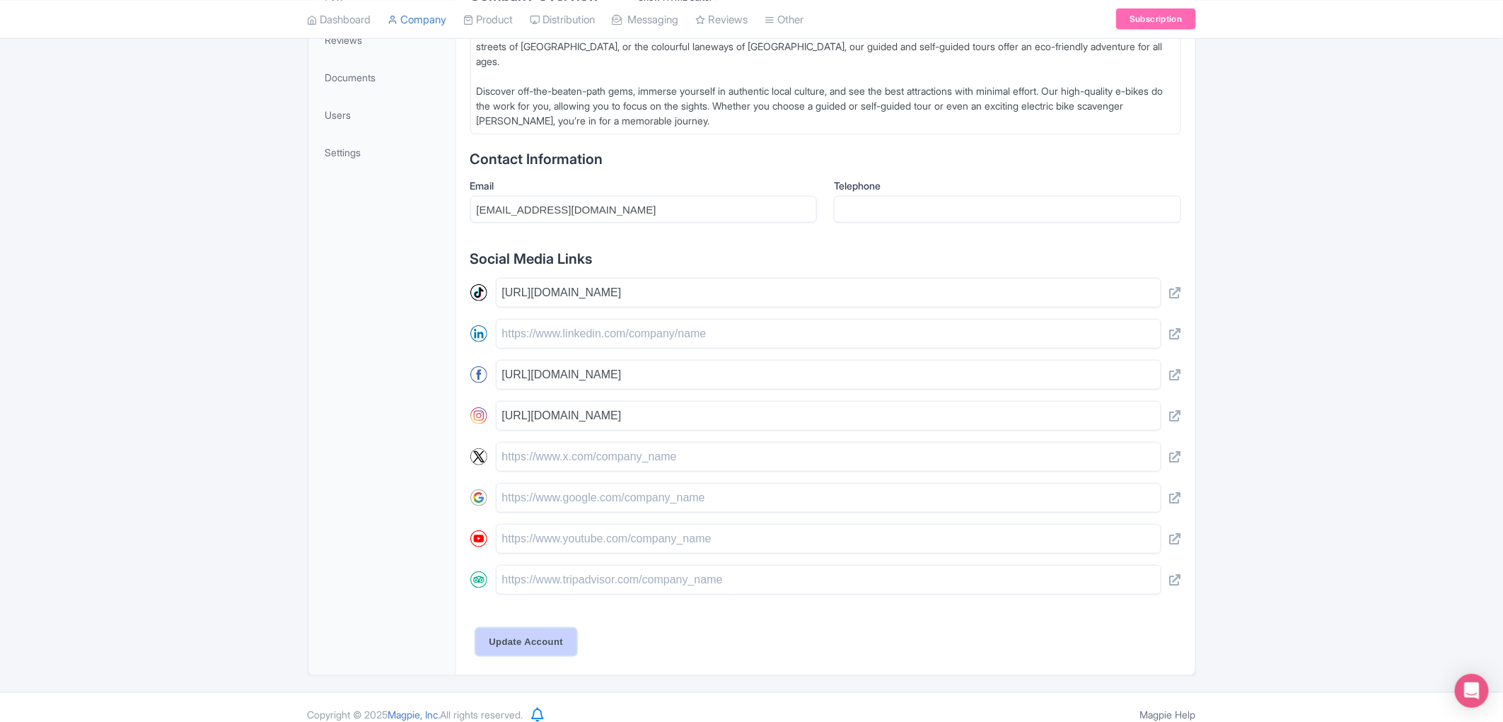
click at [530, 639] on input "Update Account" at bounding box center [526, 642] width 101 height 27
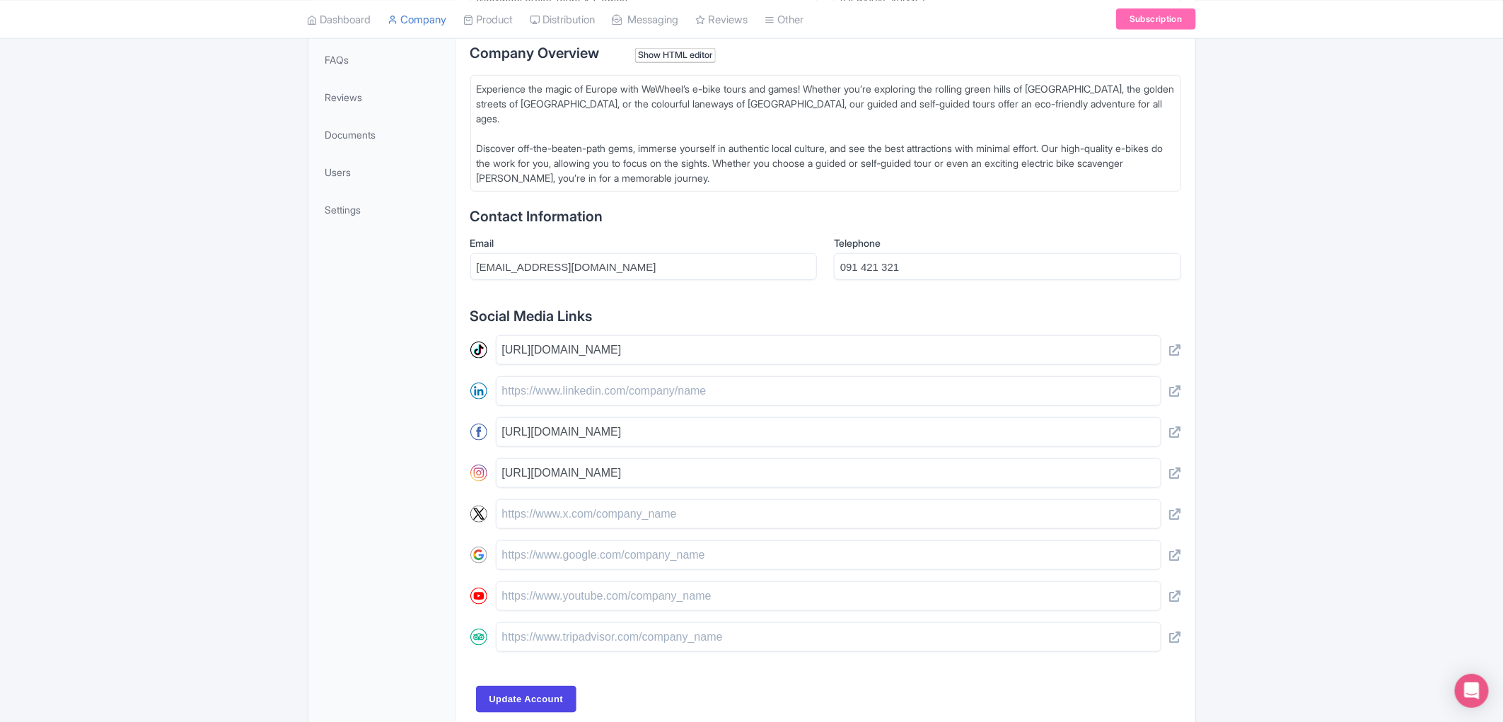
scroll to position [457, 0]
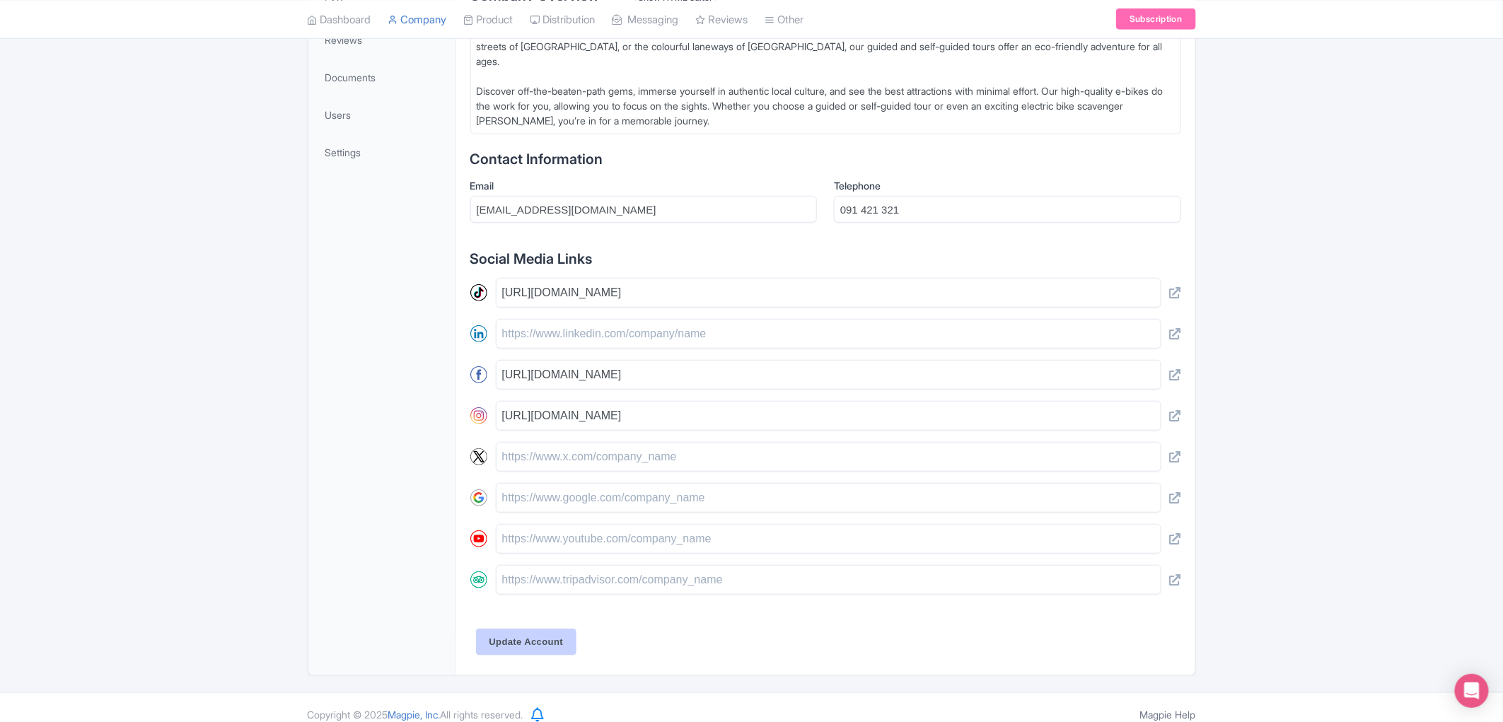
type input "091 421 321"
click at [542, 629] on input "Update Account" at bounding box center [526, 642] width 101 height 27
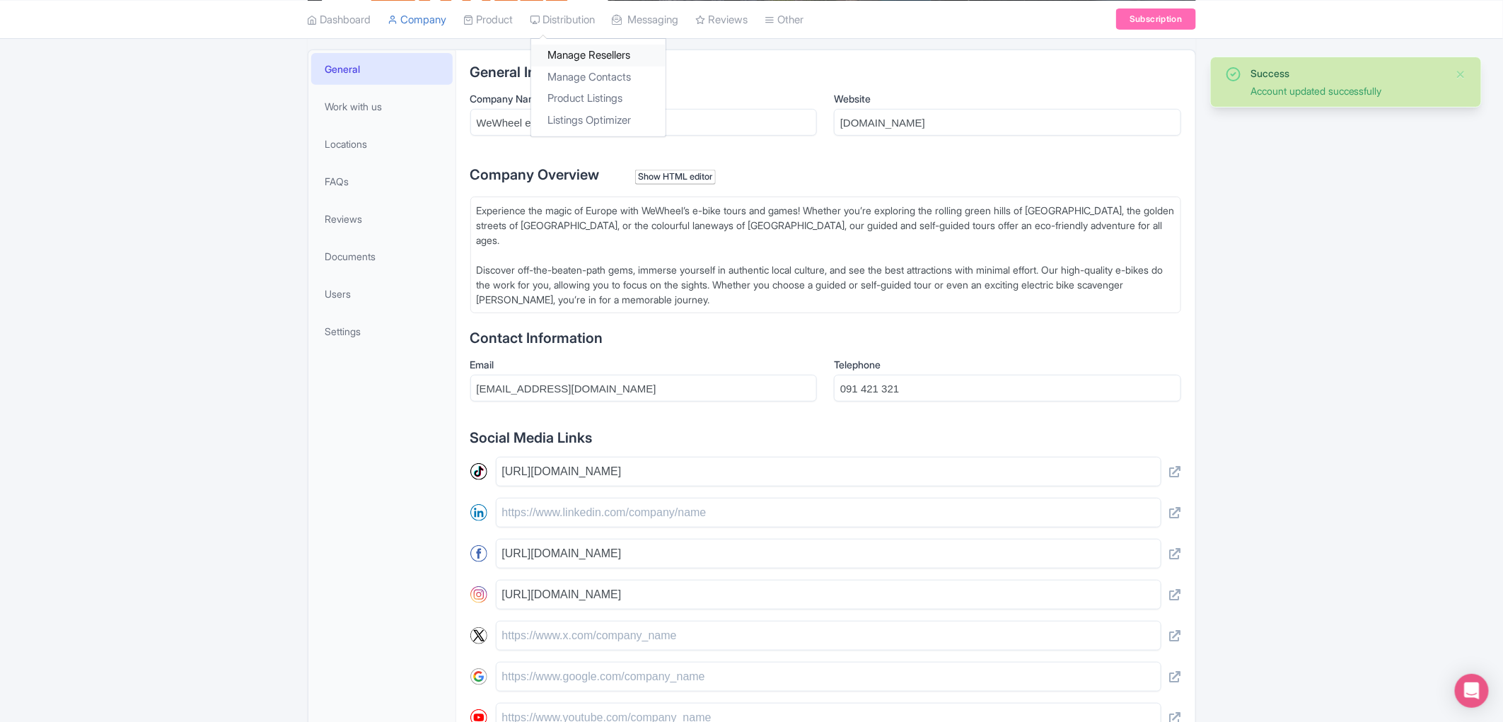
scroll to position [29, 0]
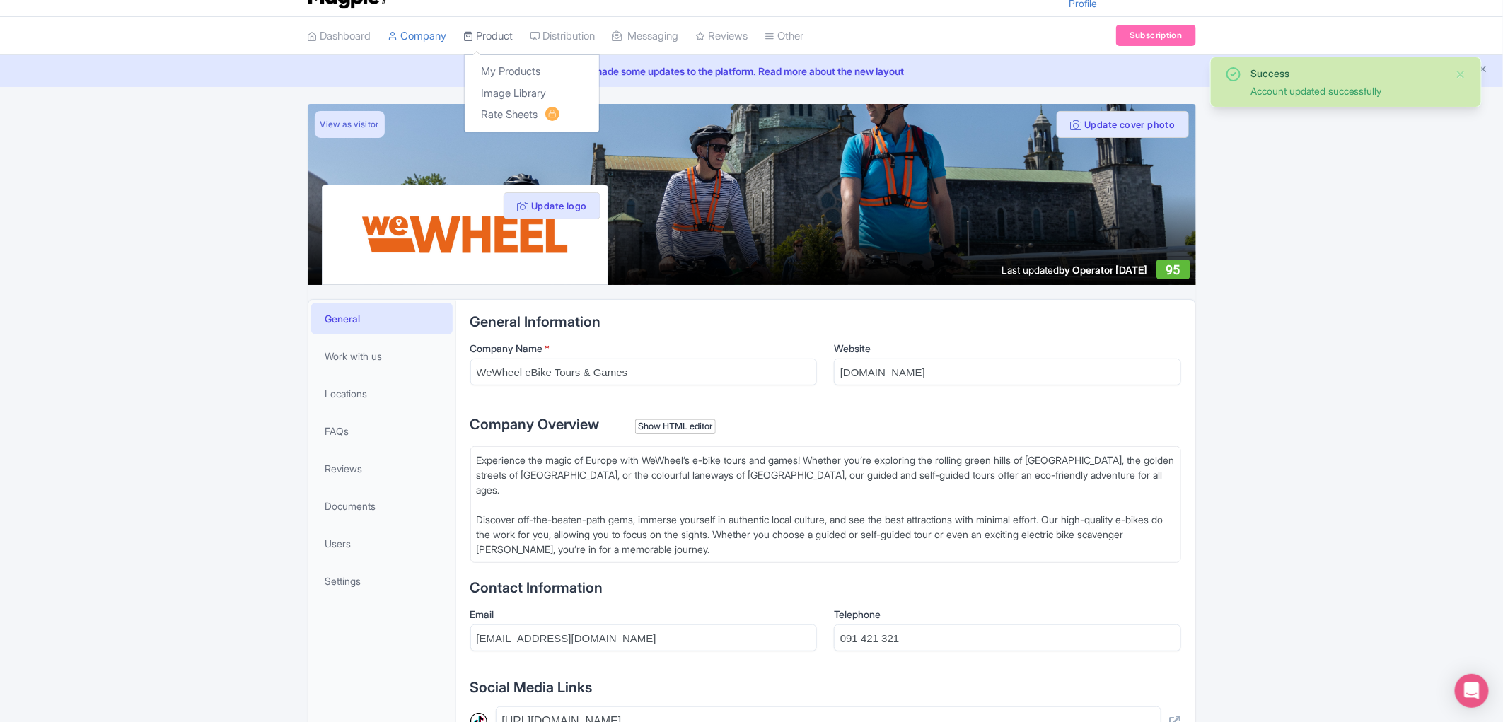
click at [488, 34] on link "Product" at bounding box center [488, 36] width 49 height 39
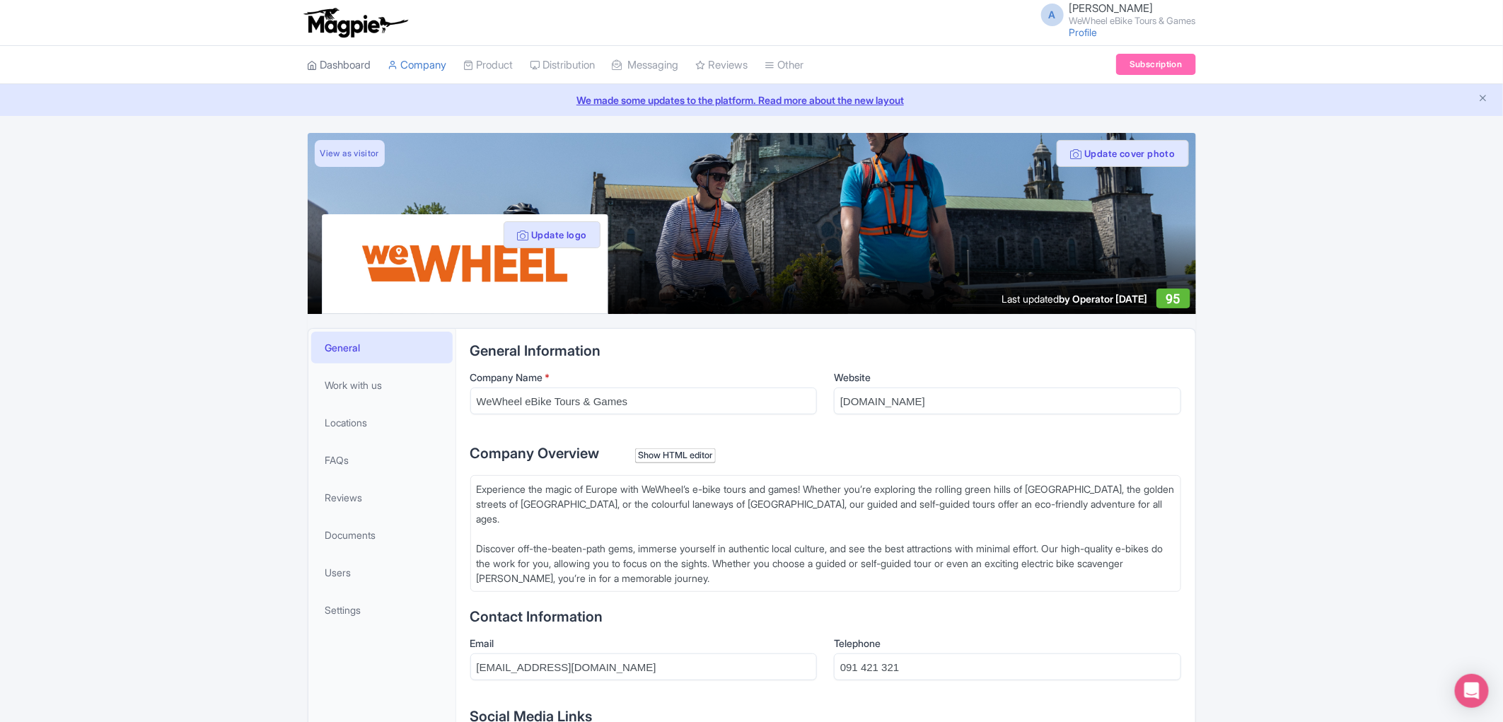
click at [355, 66] on link "Dashboard" at bounding box center [340, 65] width 64 height 39
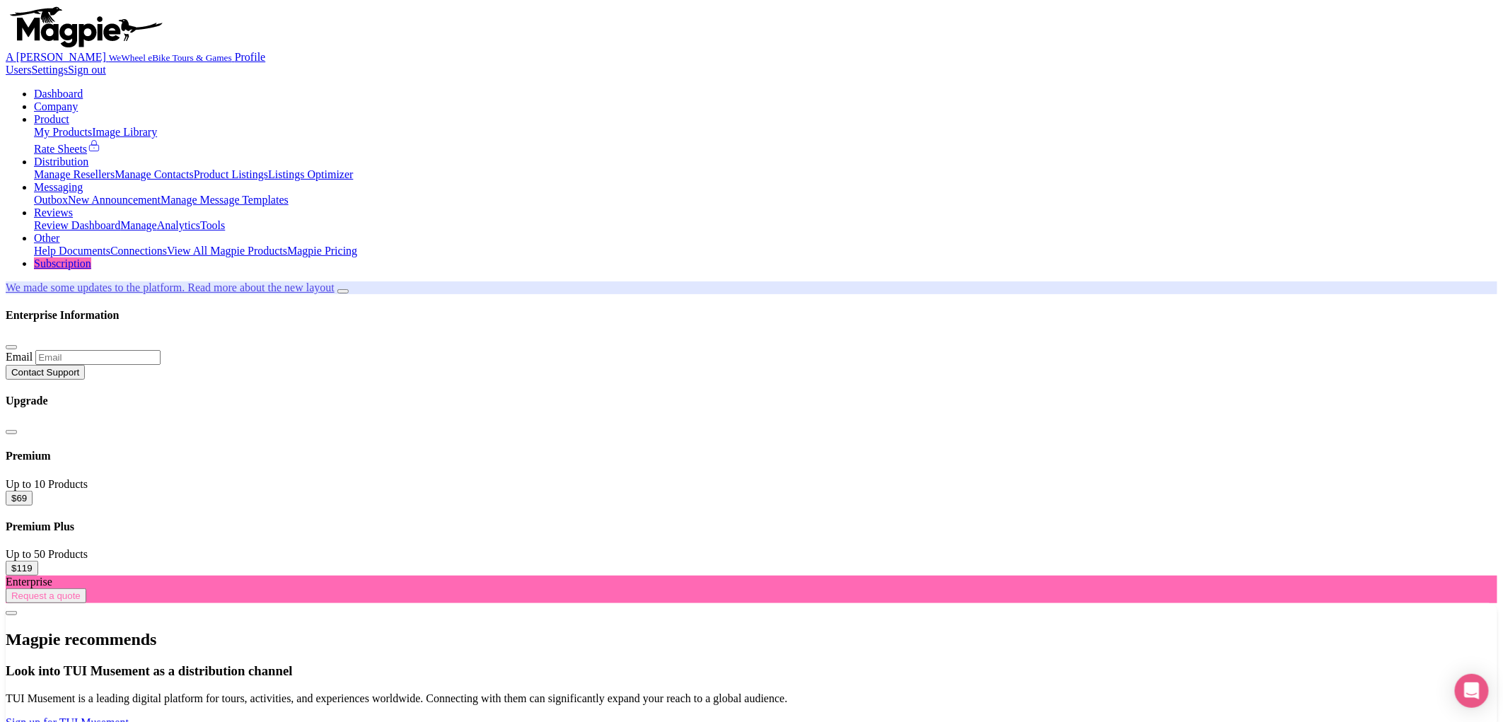
click at [78, 100] on link "Company" at bounding box center [56, 106] width 44 height 12
